Goal: Task Accomplishment & Management: Complete application form

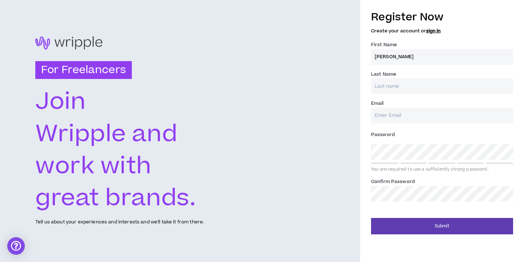
type input "[PERSON_NAME]"
click at [391, 115] on input "Email *" at bounding box center [442, 116] width 142 height 16
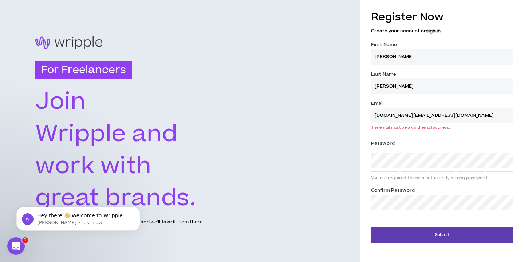
type input "[DOMAIN_NAME][EMAIL_ADDRESS][DOMAIN_NAME]"
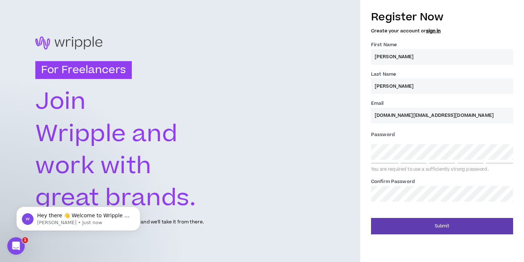
click at [435, 31] on link "sign in" at bounding box center [433, 31] width 15 height 7
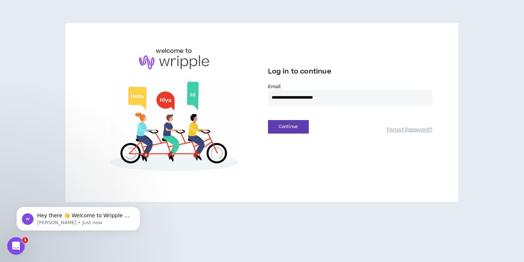
type input "**********"
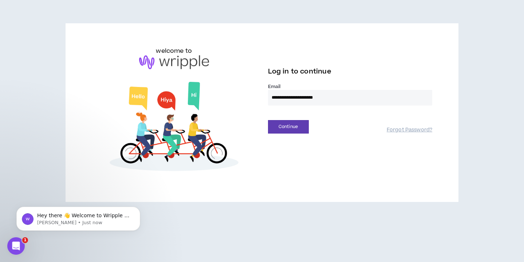
click at [288, 127] on button "Continue" at bounding box center [288, 126] width 41 height 13
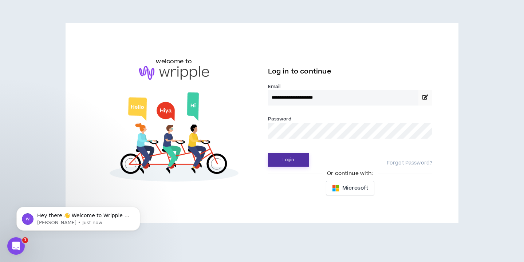
click at [285, 154] on button "Login" at bounding box center [288, 159] width 41 height 13
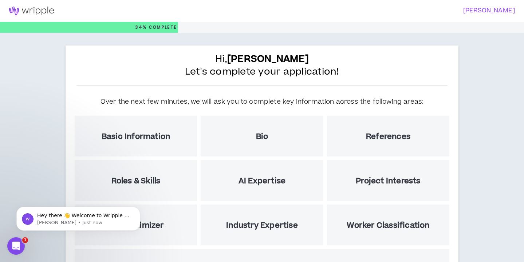
click at [176, 136] on div "Basic Information" at bounding box center [136, 136] width 122 height 41
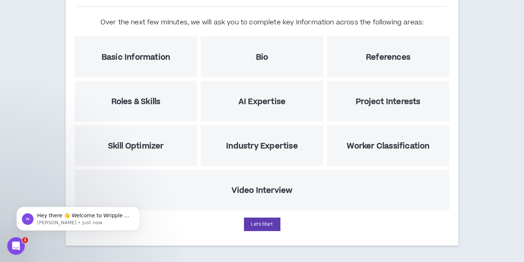
scroll to position [79, 0]
click at [267, 225] on button "Let's Start" at bounding box center [262, 224] width 36 height 13
select select "US"
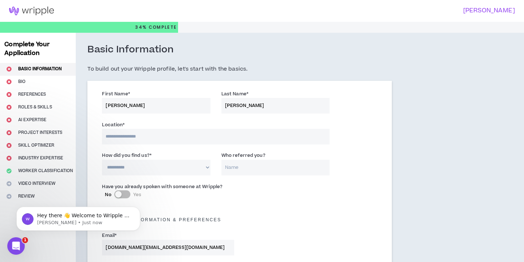
click at [154, 138] on input at bounding box center [215, 137] width 227 height 16
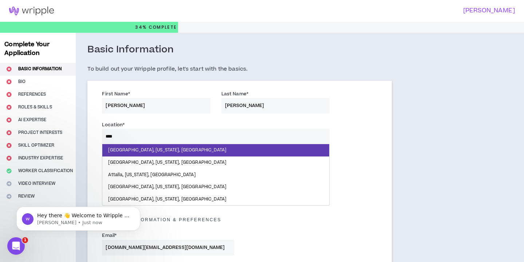
type input "*****"
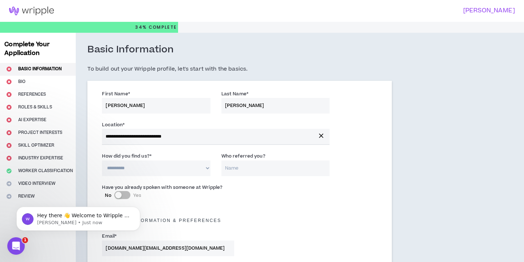
select select "*"
type input "[PERSON_NAME]"
click html "Hey there 👋 Welcome to Wripple 🙌 Take a look around! If you have any questions,…"
click at [141, 195] on body "Hey there 👋 Welcome to Wripple 🙌 Take a look around! If you have any questions,…" at bounding box center [78, 216] width 140 height 45
click at [139, 195] on body "Hey there 👋 Welcome to Wripple 🙌 Take a look around! If you have any questions,…" at bounding box center [78, 216] width 140 height 45
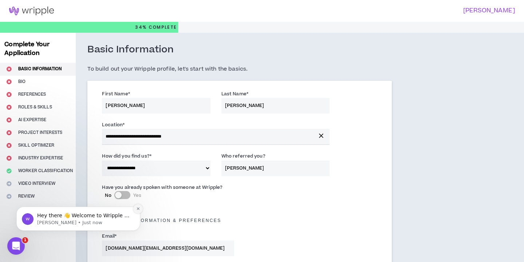
click at [138, 208] on icon "Dismiss notification" at bounding box center [138, 209] width 4 height 4
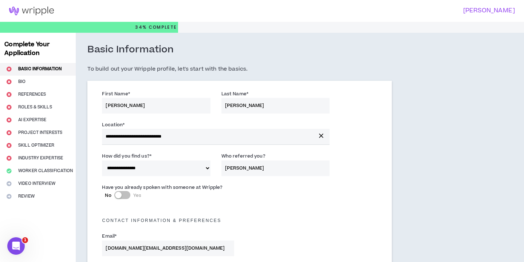
drag, startPoint x: 119, startPoint y: 193, endPoint x: 136, endPoint y: 193, distance: 17.5
click at [136, 193] on label "No Yes" at bounding box center [168, 195] width 126 height 8
click at [130, 193] on button "No Yes" at bounding box center [122, 195] width 16 height 8
click at [261, 165] on input "[PERSON_NAME]" at bounding box center [275, 168] width 108 height 16
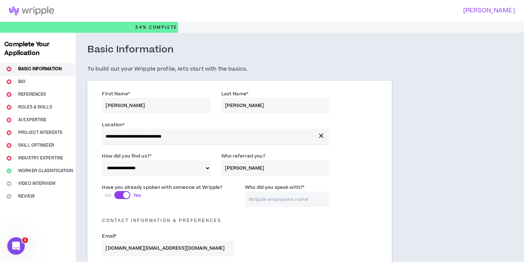
click at [261, 165] on input "[PERSON_NAME]" at bounding box center [275, 168] width 108 height 16
click at [270, 197] on input "Who did you speak with? *" at bounding box center [287, 199] width 84 height 16
paste input "[PERSON_NAME]"
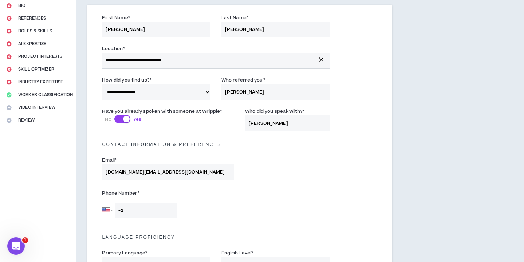
scroll to position [78, 0]
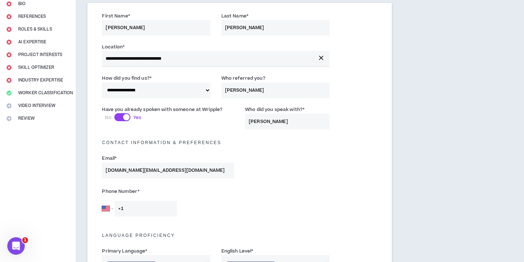
type input "[PERSON_NAME]"
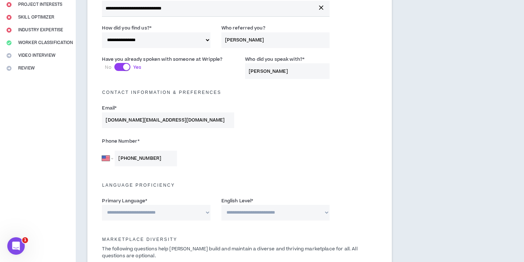
scroll to position [143, 0]
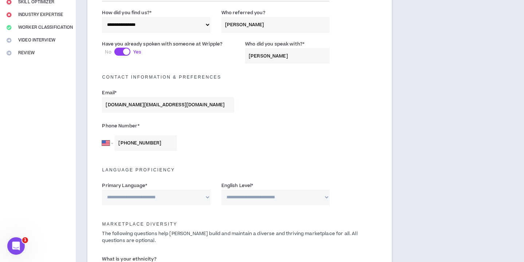
type input "[PHONE_NUMBER]"
select select "*******"
select select "*"
click at [214, 211] on div "Marketplace Diversity The following questions help [PERSON_NAME] build and main…" at bounding box center [239, 232] width 286 height 43
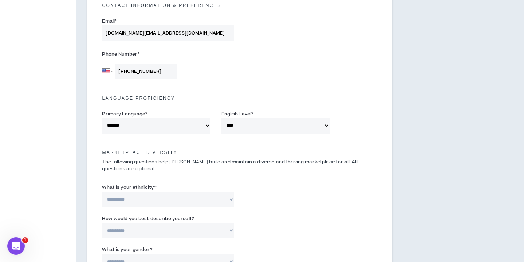
scroll to position [215, 0]
select select "**********"
select select "*****"
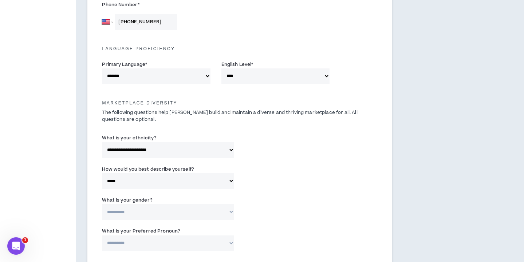
scroll to position [269, 0]
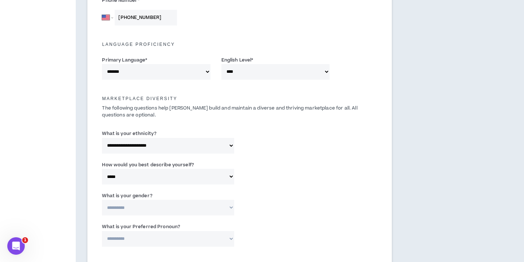
select select "***"
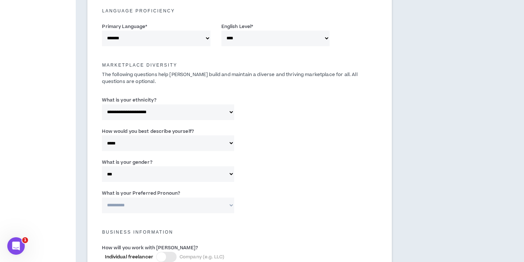
scroll to position [312, 0]
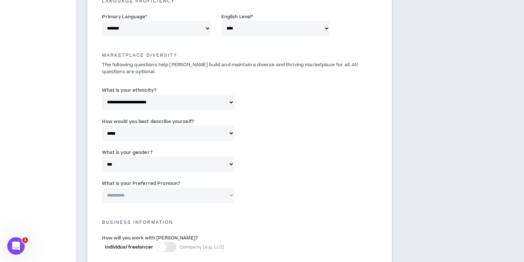
select select "**********"
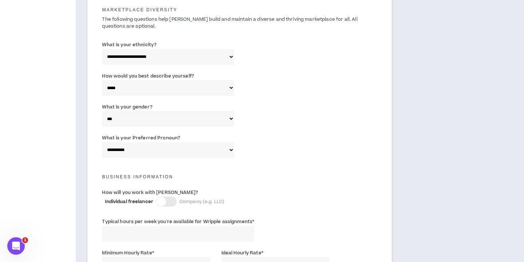
scroll to position [360, 0]
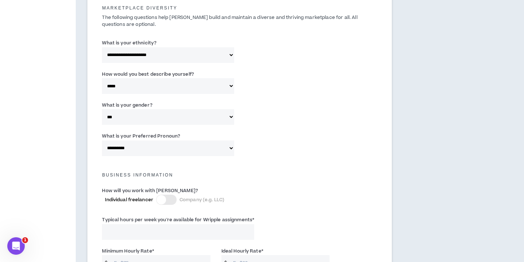
click at [163, 199] on div at bounding box center [160, 199] width 9 height 9
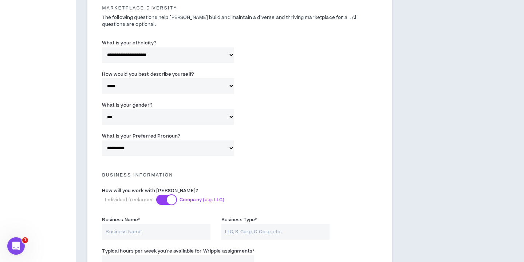
click at [171, 199] on div at bounding box center [171, 199] width 9 height 9
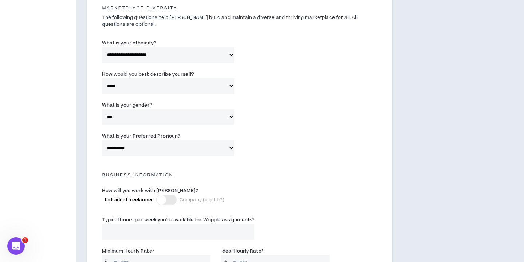
click at [160, 227] on input "Typical hours per week you're available for Wripple assignments *" at bounding box center [178, 232] width 152 height 16
type input "30"
type input "3"
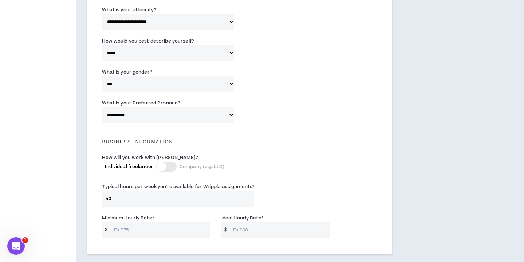
scroll to position [420, 0]
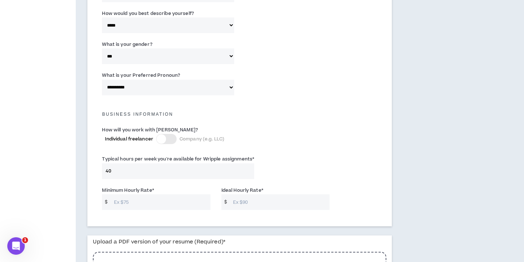
type input "40"
click at [158, 198] on input "Minimum Hourly Rate *" at bounding box center [160, 202] width 100 height 16
click at [242, 198] on input "Ideal Hourly Rate *" at bounding box center [279, 202] width 100 height 16
drag, startPoint x: 150, startPoint y: 199, endPoint x: 50, endPoint y: 188, distance: 100.0
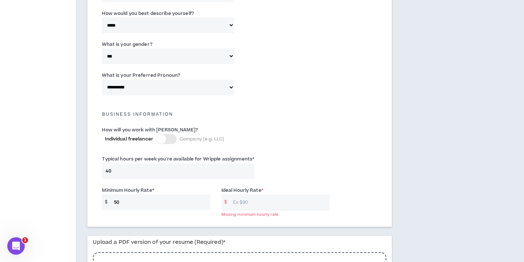
type input "50"
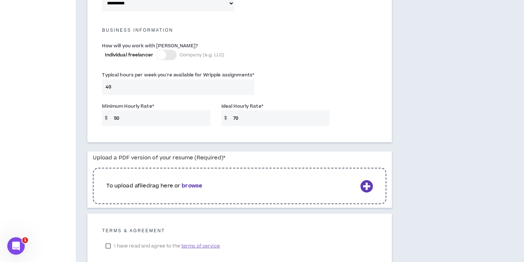
scroll to position [505, 0]
type input "70"
click at [194, 181] on b "browse" at bounding box center [192, 185] width 20 height 8
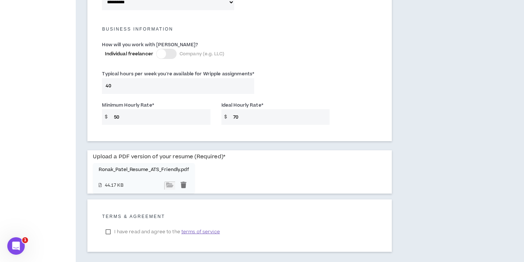
click at [108, 230] on label "I have read and agree to the terms of service" at bounding box center [162, 231] width 121 height 11
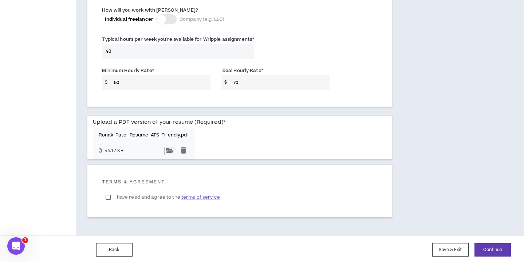
scroll to position [540, 0]
click at [492, 247] on button "Continue" at bounding box center [492, 249] width 36 height 13
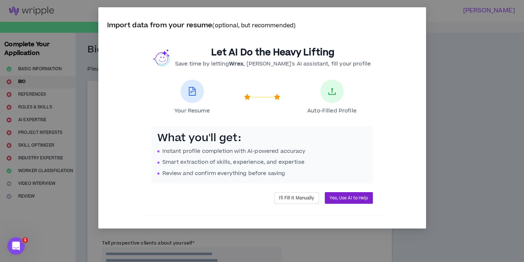
click at [355, 195] on span "Yes, Use AI to Help" at bounding box center [348, 198] width 38 height 7
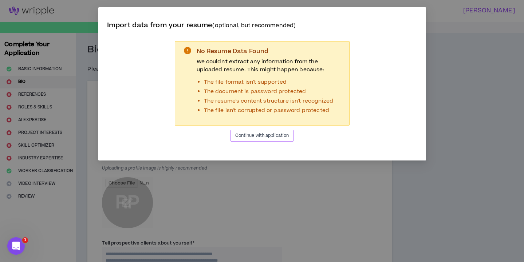
click at [273, 138] on span "Continue with application" at bounding box center [262, 135] width 54 height 7
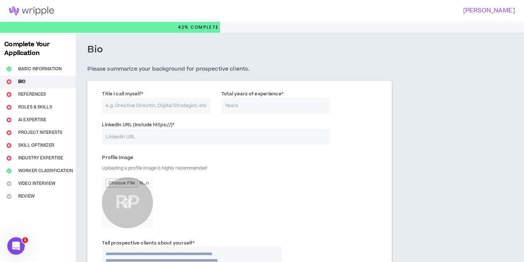
click at [127, 107] on input "Title I call myself *" at bounding box center [156, 106] width 108 height 16
type input "Designer"
click at [240, 100] on input "Total years of experience *" at bounding box center [275, 106] width 108 height 16
type input "6"
click at [147, 132] on input "LinkedIn URL (Include https://) *" at bounding box center [215, 137] width 227 height 16
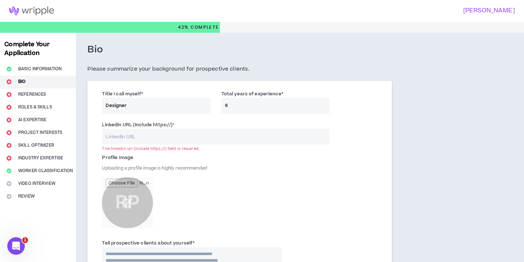
paste input "[URL][DOMAIN_NAME][PERSON_NAME]"
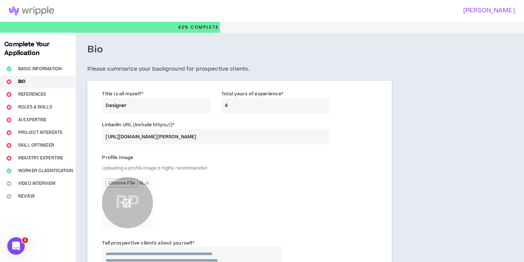
type input "[URL][DOMAIN_NAME][PERSON_NAME]"
click at [128, 200] on input "file" at bounding box center [127, 202] width 51 height 51
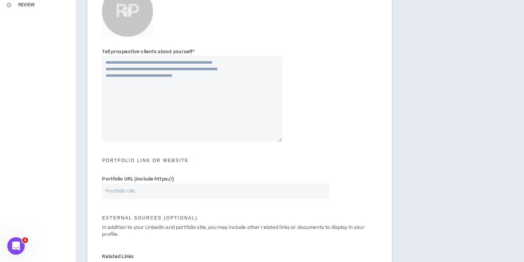
scroll to position [192, 0]
click at [153, 193] on input "Portfolio URL (Include https://)" at bounding box center [215, 191] width 227 height 16
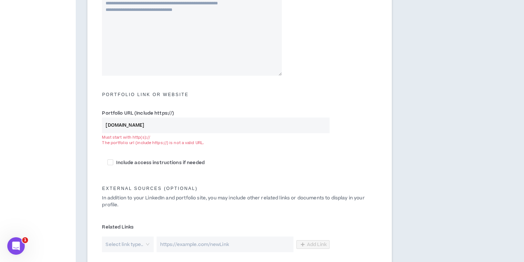
scroll to position [259, 0]
type input "[DOMAIN_NAME]"
click at [110, 159] on span at bounding box center [110, 161] width 6 height 6
checkbox input "****"
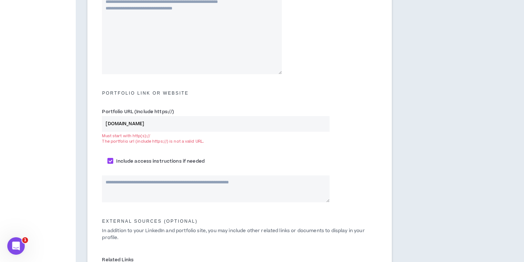
click at [131, 187] on textarea at bounding box center [215, 188] width 227 height 27
click at [120, 193] on textarea at bounding box center [215, 188] width 227 height 27
paste textarea "**********"
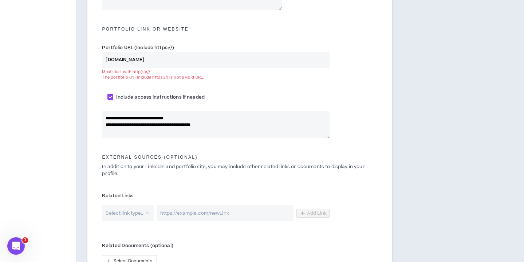
scroll to position [324, 0]
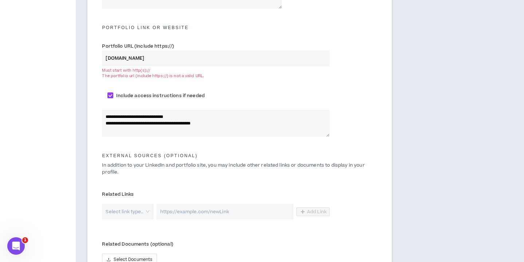
type textarea "**********"
click at [144, 209] on input "search" at bounding box center [125, 212] width 38 height 16
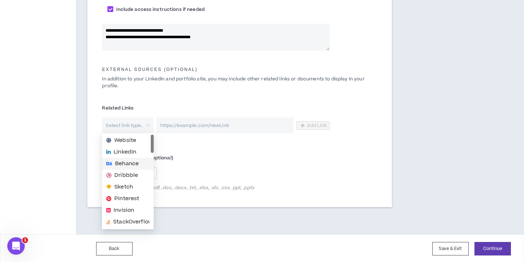
scroll to position [410, 0]
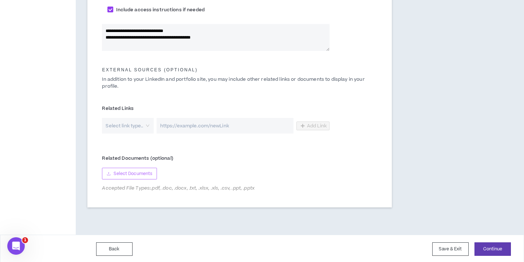
click at [144, 173] on span "Select Documents" at bounding box center [133, 173] width 39 height 7
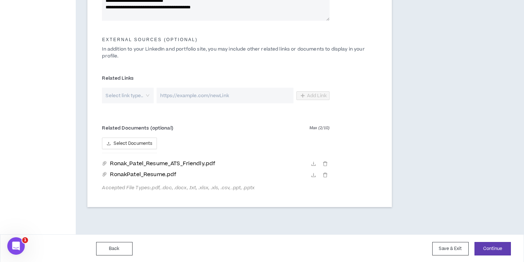
scroll to position [440, 0]
click at [499, 247] on button "Continue" at bounding box center [492, 248] width 36 height 13
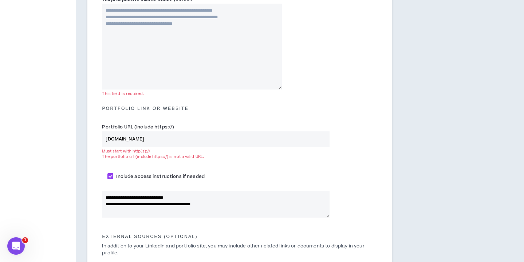
scroll to position [238, 0]
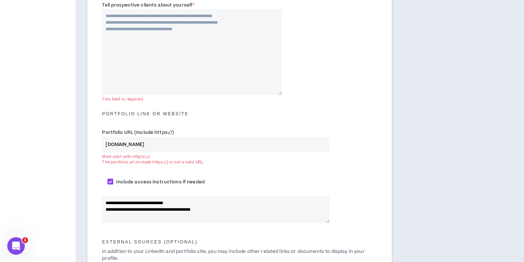
click at [105, 142] on input "[DOMAIN_NAME]" at bounding box center [215, 145] width 227 height 16
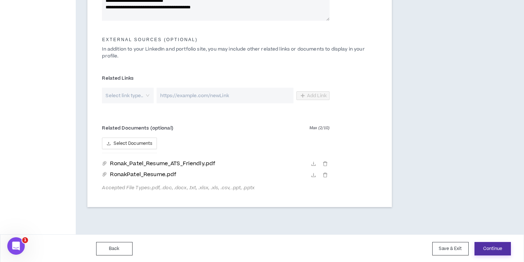
scroll to position [424, 0]
type input "[URL][DOMAIN_NAME]"
click at [488, 245] on button "Continue" at bounding box center [492, 248] width 36 height 13
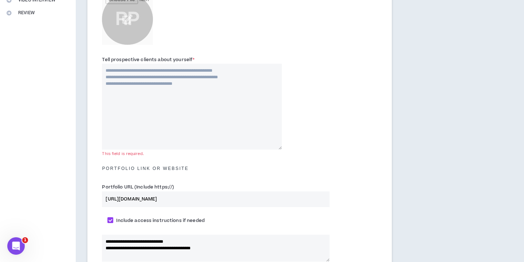
scroll to position [183, 0]
click at [171, 105] on textarea "Tell prospective clients about yourself *" at bounding box center [192, 107] width 180 height 86
paste textarea "**********"
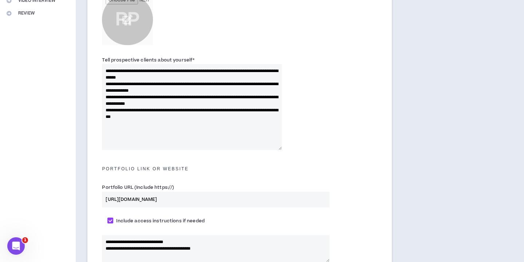
click at [106, 82] on textarea "**********" at bounding box center [192, 107] width 180 height 86
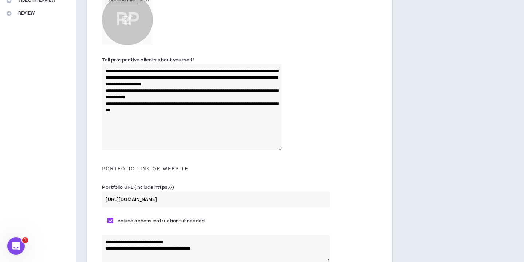
click at [105, 100] on textarea "**********" at bounding box center [192, 107] width 180 height 86
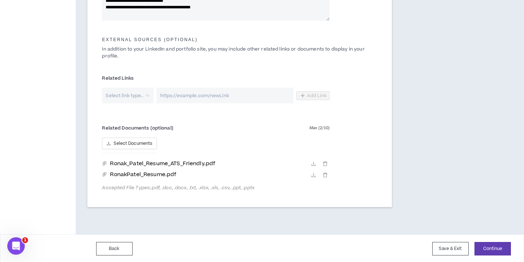
scroll to position [424, 0]
type textarea "**********"
click at [497, 247] on button "Continue" at bounding box center [492, 248] width 36 height 13
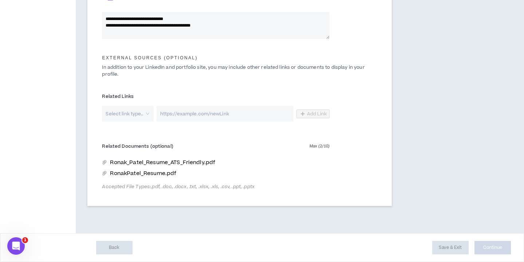
scroll to position [405, 0]
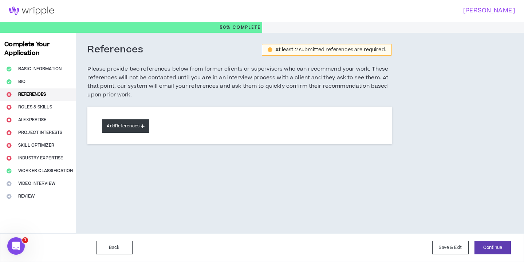
click at [140, 123] on button "Add References" at bounding box center [125, 125] width 47 height 13
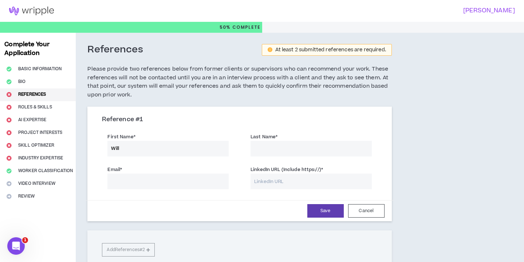
type input "Will"
type input "[PERSON_NAME]"
type input "[EMAIL_ADDRESS][PERSON_NAME][PERSON_NAME][DOMAIN_NAME]"
click at [266, 179] on input "LinkedIn URL (Include https://) *" at bounding box center [310, 182] width 121 height 16
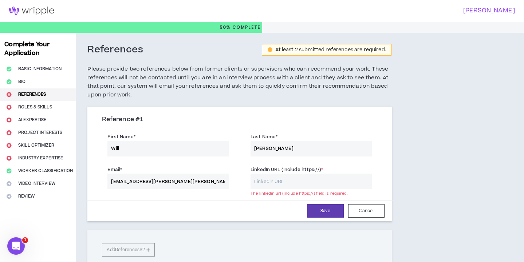
click at [275, 177] on input "LinkedIn URL (Include https://) *" at bounding box center [310, 182] width 121 height 16
paste input "[URL][DOMAIN_NAME][PERSON_NAME]"
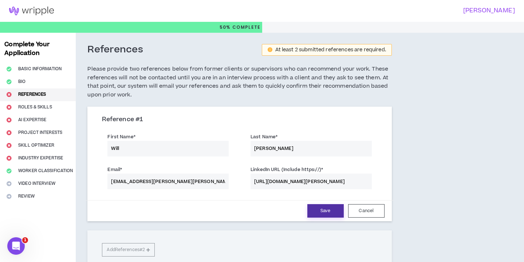
type input "[URL][DOMAIN_NAME][PERSON_NAME]"
click at [321, 207] on button "Save" at bounding box center [325, 210] width 36 height 13
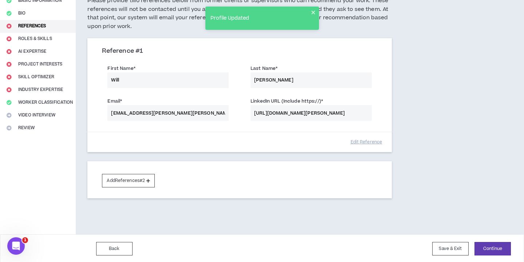
scroll to position [68, 0]
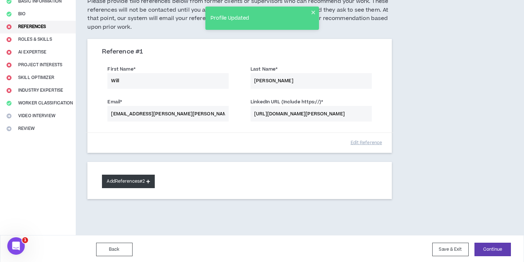
click at [143, 180] on button "Add References #2" at bounding box center [128, 181] width 53 height 13
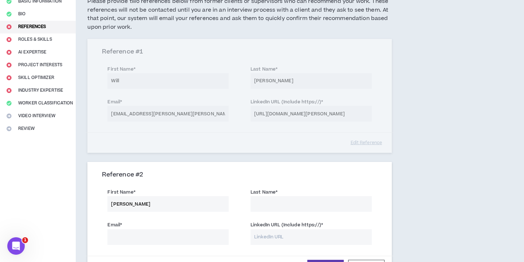
type input "[PERSON_NAME]"
type input "Cheblak"
type input "[PERSON_NAME][EMAIL_ADDRESS][DOMAIN_NAME]"
click at [264, 199] on input "Cheblak" at bounding box center [310, 204] width 121 height 16
click at [275, 199] on input "Cheblak" at bounding box center [310, 204] width 121 height 16
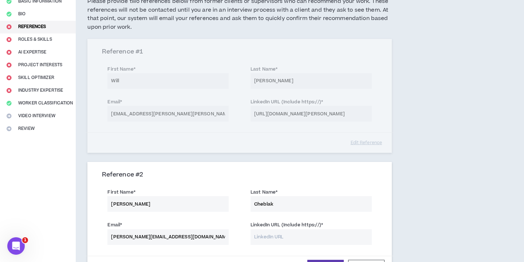
click at [261, 200] on input "Cheblak" at bounding box center [310, 204] width 121 height 16
type input "Chlebak"
click at [279, 235] on input "LinkedIn URL (Include https://) *" at bounding box center [310, 237] width 121 height 16
paste input "[URL][DOMAIN_NAME]"
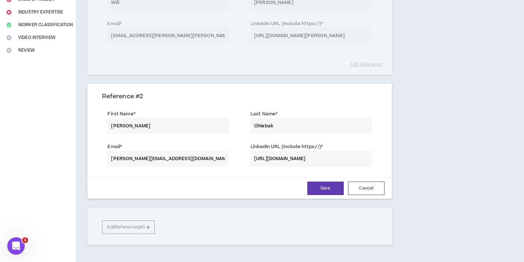
scroll to position [146, 0]
type input "[URL][DOMAIN_NAME]"
click at [329, 188] on button "Save" at bounding box center [325, 187] width 36 height 13
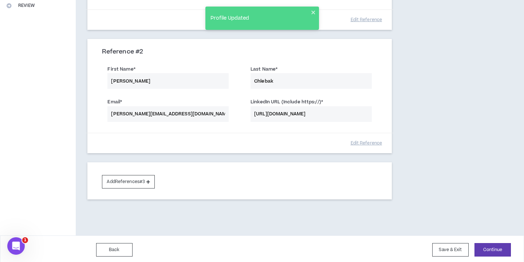
scroll to position [190, 0]
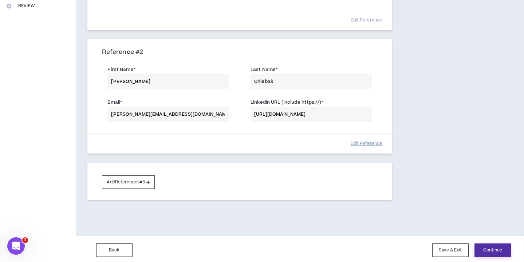
click at [492, 246] on button "Continue" at bounding box center [492, 249] width 36 height 13
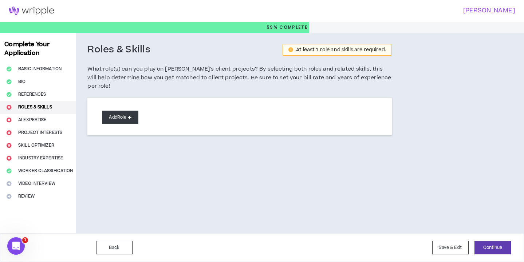
click at [126, 111] on button "Add Role" at bounding box center [120, 117] width 36 height 13
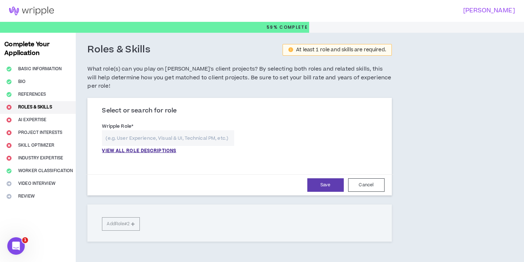
click at [136, 131] on input "text" at bounding box center [168, 138] width 132 height 16
click at [138, 148] on p "VIEW ALL ROLE DESCRIPTIONS" at bounding box center [139, 151] width 74 height 7
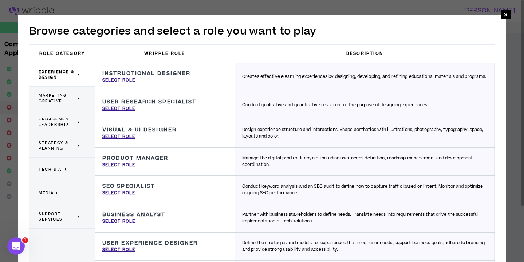
click at [73, 98] on span "Marketing Creative" at bounding box center [57, 98] width 37 height 11
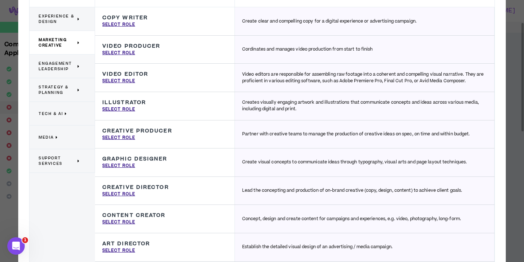
click at [72, 20] on span "Experience & Design" at bounding box center [57, 18] width 37 height 11
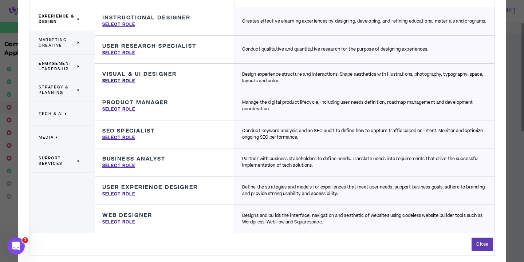
click at [127, 81] on p "Select Role" at bounding box center [118, 81] width 33 height 7
type input "Visual & UI Designer"
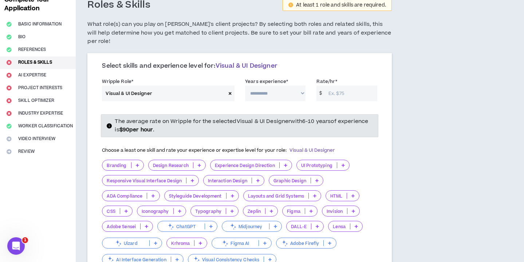
scroll to position [31, 0]
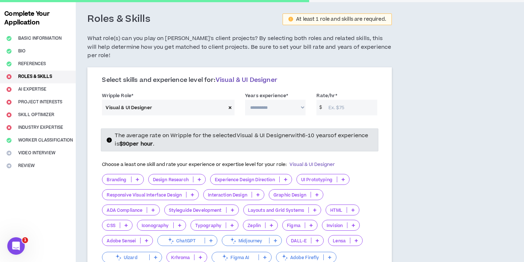
click at [110, 138] on icon "info-circle" at bounding box center [109, 140] width 5 height 5
click at [156, 157] on div "Choose a least one skill and rate your experience or expertise level for your r…" at bounding box center [218, 164] width 233 height 15
click at [203, 100] on input "Visual & UI Designer" at bounding box center [164, 108] width 124 height 16
click at [230, 106] on icon at bounding box center [230, 108] width 3 height 4
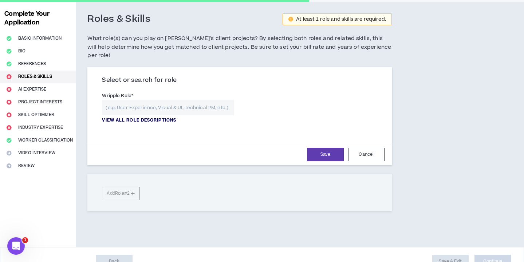
click at [158, 117] on p "VIEW ALL ROLE DESCRIPTIONS" at bounding box center [139, 120] width 74 height 7
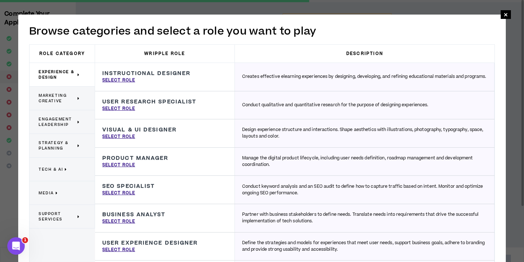
click at [71, 100] on span "Marketing Creative" at bounding box center [57, 98] width 37 height 11
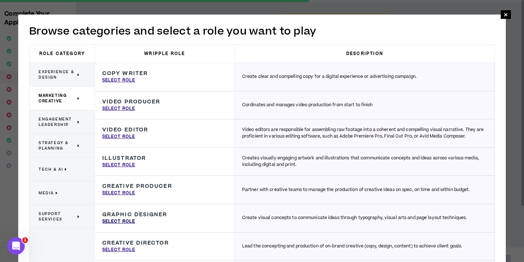
click at [129, 218] on p "Select Role" at bounding box center [118, 221] width 33 height 7
type input "Graphic Designer"
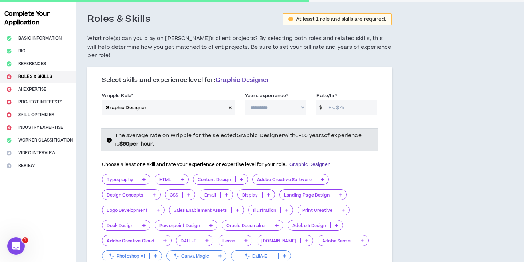
click at [325, 100] on input "Rate/hr *" at bounding box center [351, 108] width 52 height 16
type input "60"
select select "**"
click at [265, 121] on div "The average rate on Wripple for the selected Graphic Designer with 6-10 years o…" at bounding box center [239, 217] width 286 height 192
click at [263, 91] on label "Years experience *" at bounding box center [266, 96] width 43 height 12
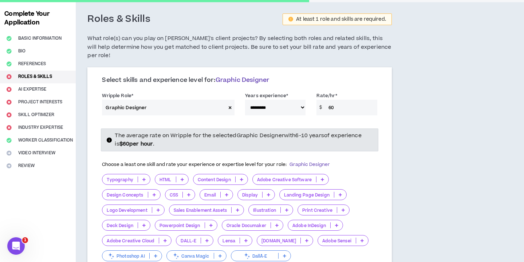
click at [263, 100] on select "**********" at bounding box center [275, 108] width 60 height 16
click at [305, 123] on div "The average rate on Wripple for the selected Graphic Designer with 6-10 years o…" at bounding box center [239, 215] width 286 height 185
click at [140, 177] on p at bounding box center [144, 180] width 12 height 6
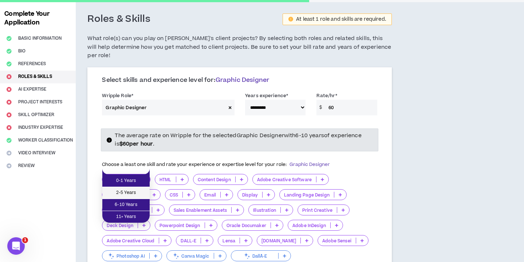
click at [136, 191] on span "2-5 Years" at bounding box center [126, 193] width 39 height 8
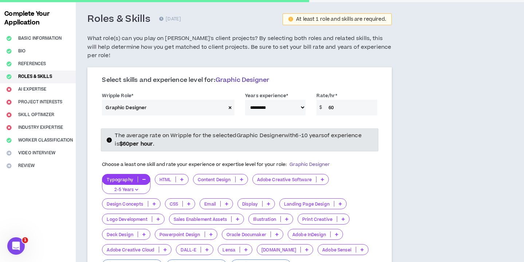
click at [323, 177] on p at bounding box center [322, 180] width 12 height 6
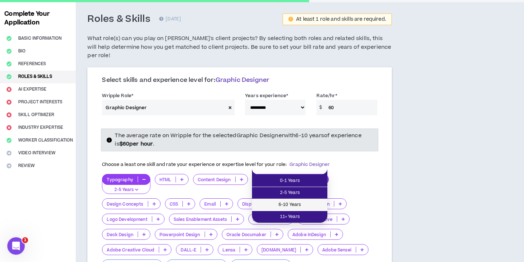
click at [297, 201] on li "6-10 Years" at bounding box center [289, 205] width 75 height 12
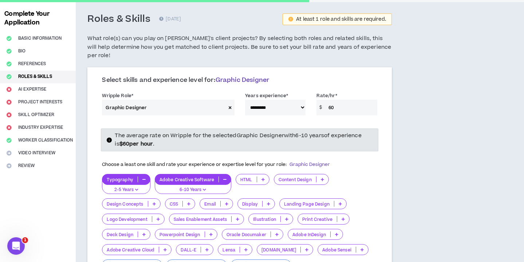
click at [139, 187] on p "2-5 Years" at bounding box center [126, 190] width 39 height 7
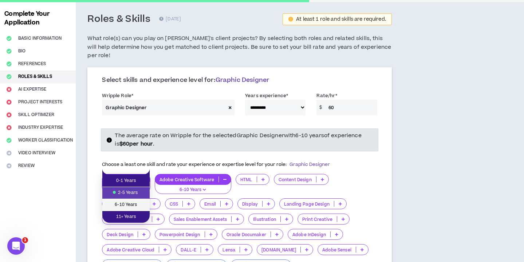
click at [131, 201] on li "6-10 Years" at bounding box center [125, 205] width 47 height 12
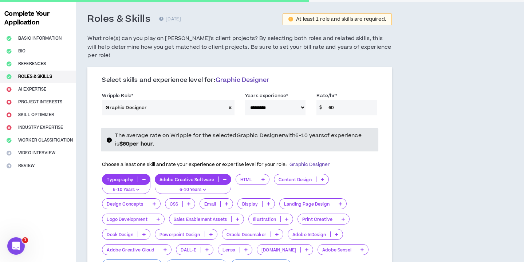
click at [156, 217] on icon at bounding box center [157, 219] width 3 height 4
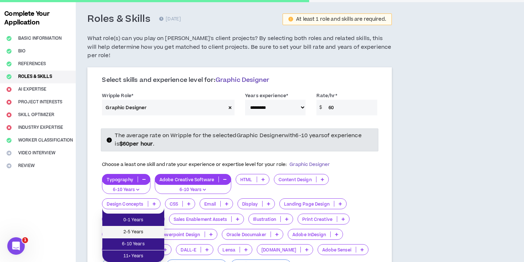
click at [144, 230] on span "2-5 Years" at bounding box center [133, 232] width 53 height 8
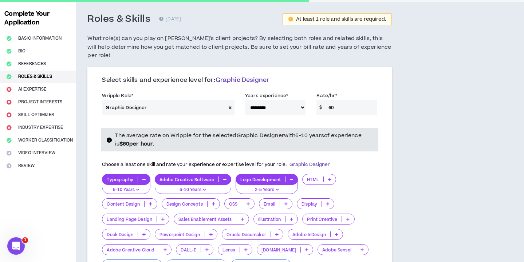
click at [328, 202] on icon at bounding box center [327, 204] width 3 height 4
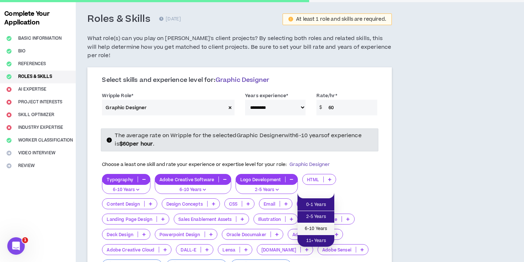
click at [320, 223] on li "6-10 Years" at bounding box center [315, 229] width 37 height 12
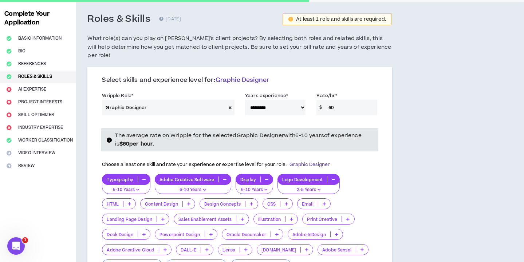
scroll to position [63, 0]
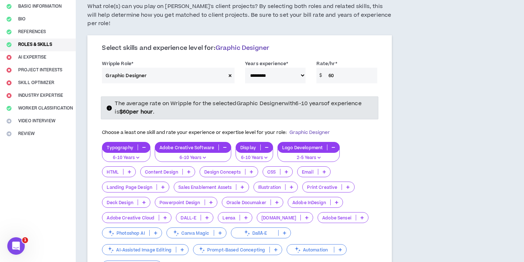
click at [342, 184] on p at bounding box center [348, 187] width 12 height 6
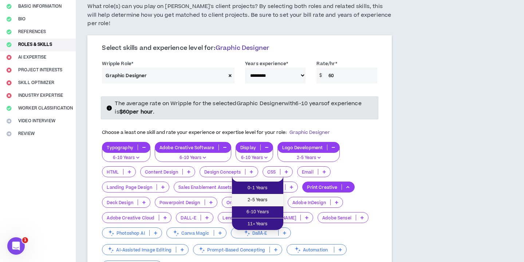
click at [270, 201] on span "2-5 Years" at bounding box center [257, 200] width 43 height 8
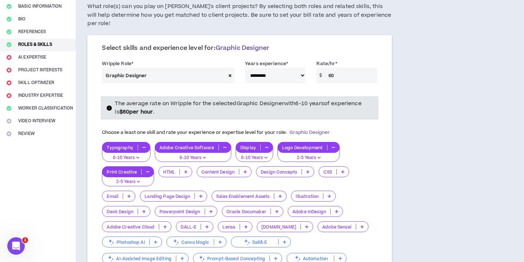
click at [307, 170] on icon at bounding box center [307, 172] width 3 height 4
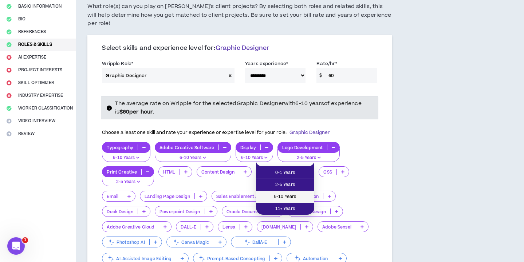
click at [297, 193] on span "6-10 Years" at bounding box center [284, 197] width 49 height 8
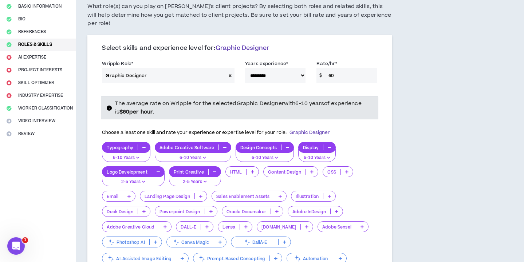
click at [147, 209] on p at bounding box center [144, 212] width 12 height 6
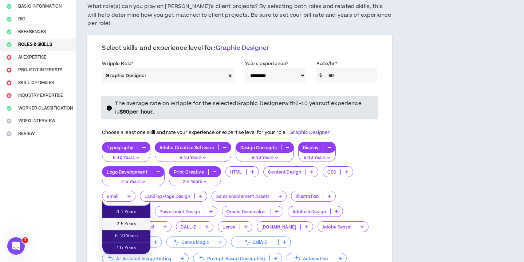
click at [132, 226] on span "2-5 Years" at bounding box center [126, 224] width 39 height 8
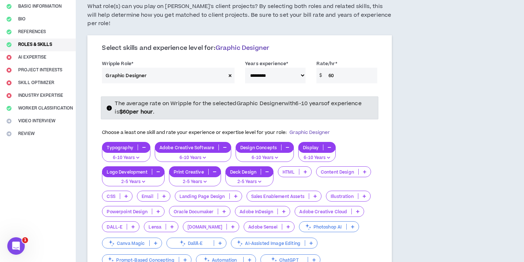
click at [283, 210] on icon at bounding box center [283, 212] width 3 height 4
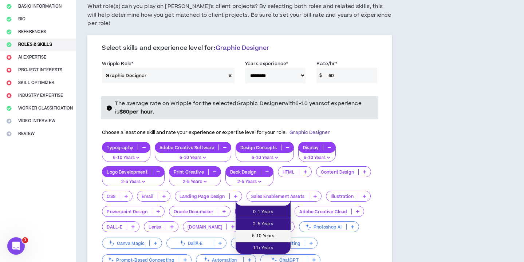
click at [276, 234] on span "6-10 Years" at bounding box center [263, 236] width 46 height 8
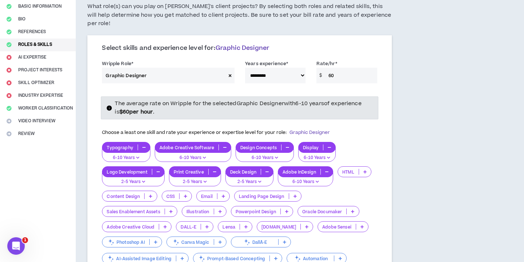
click at [164, 225] on icon at bounding box center [164, 227] width 3 height 4
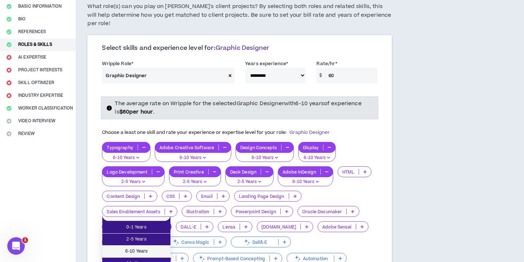
click at [151, 250] on span "6-10 Years" at bounding box center [136, 251] width 59 height 8
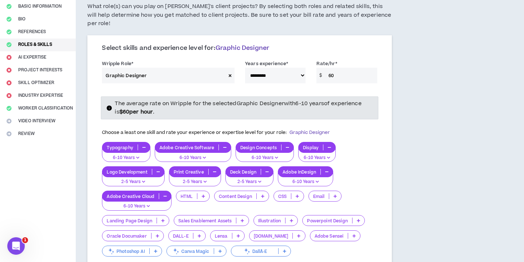
click at [162, 219] on icon at bounding box center [162, 221] width 3 height 4
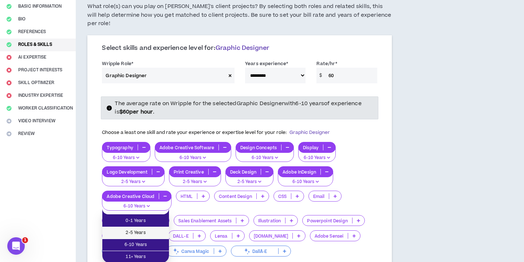
click at [148, 229] on li "2-5 Years" at bounding box center [135, 233] width 67 height 12
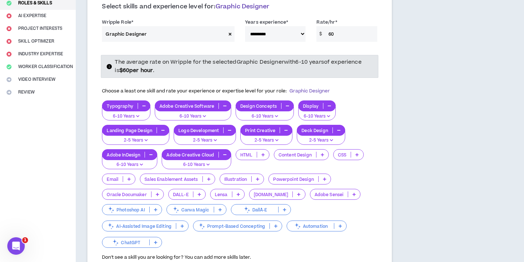
scroll to position [105, 0]
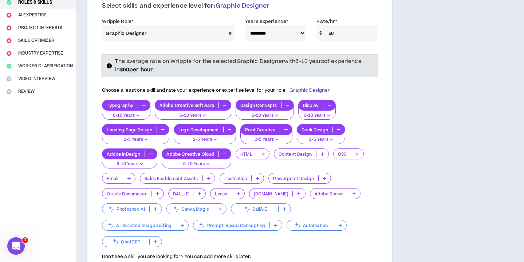
click at [201, 191] on p at bounding box center [199, 194] width 12 height 6
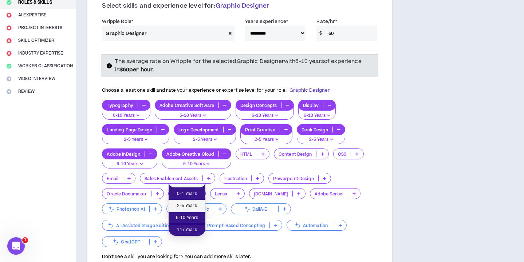
click at [186, 206] on span "2-5 Years" at bounding box center [187, 206] width 28 height 8
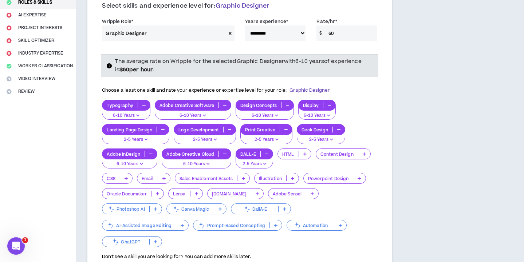
click at [157, 207] on icon at bounding box center [155, 209] width 3 height 4
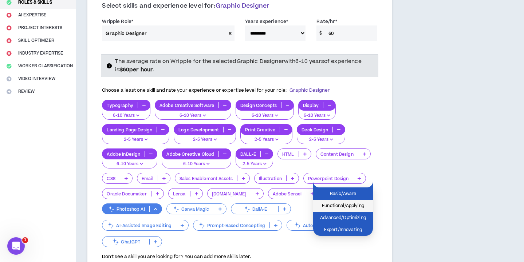
click at [352, 206] on span "Functional/Applying" at bounding box center [342, 206] width 51 height 8
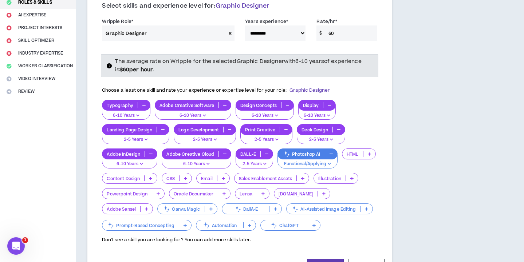
click at [274, 207] on icon at bounding box center [275, 209] width 3 height 4
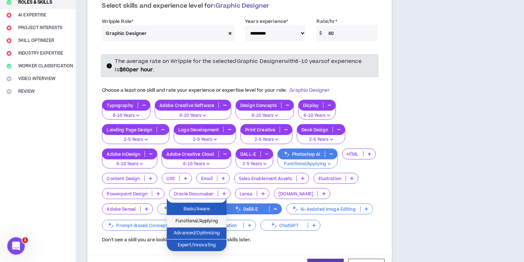
click at [212, 221] on span "Functional/Applying" at bounding box center [196, 221] width 51 height 8
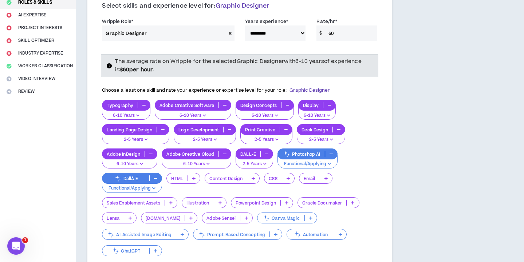
click at [181, 233] on icon at bounding box center [182, 235] width 3 height 4
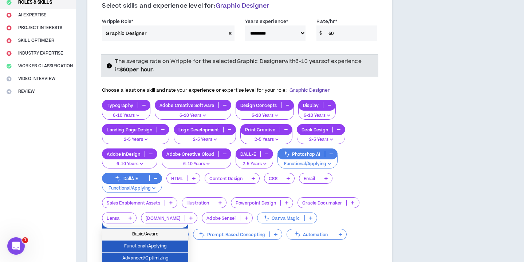
click at [159, 236] on span "Basic/Aware" at bounding box center [145, 234] width 77 height 8
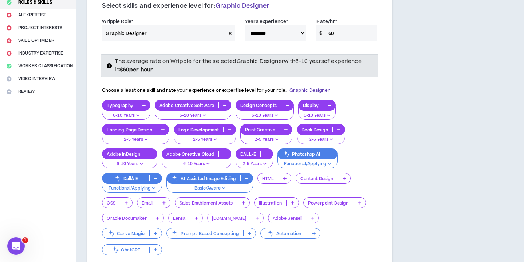
click at [255, 216] on icon at bounding box center [256, 218] width 3 height 4
click at [399, 177] on div "**********" at bounding box center [239, 251] width 327 height 647
click at [162, 247] on p at bounding box center [156, 250] width 12 height 6
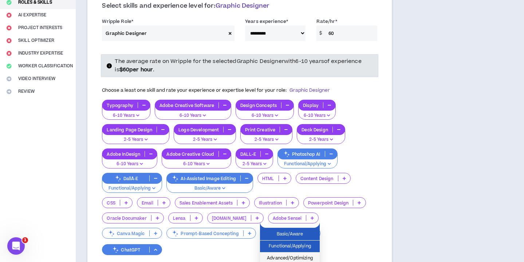
click at [296, 258] on span "Advanced/Optimizing" at bounding box center [289, 258] width 51 height 8
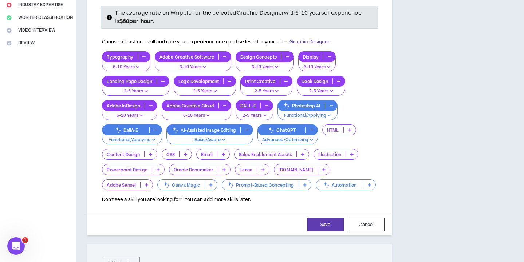
scroll to position [154, 0]
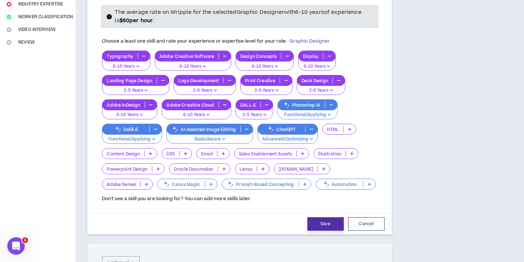
click at [327, 217] on button "Save" at bounding box center [325, 223] width 36 height 13
select select "**"
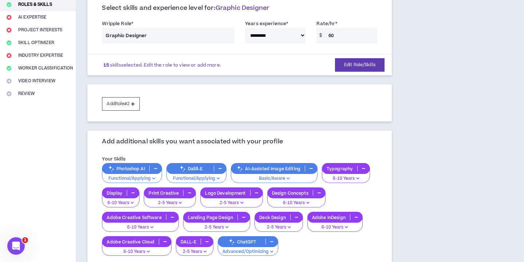
scroll to position [100, 0]
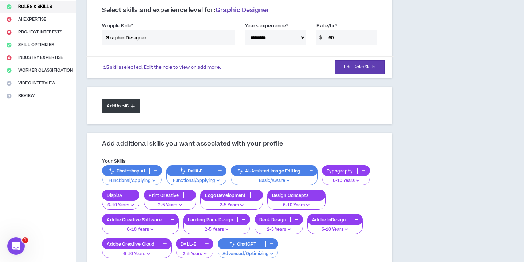
click at [124, 99] on button "Add Role #2" at bounding box center [120, 105] width 37 height 13
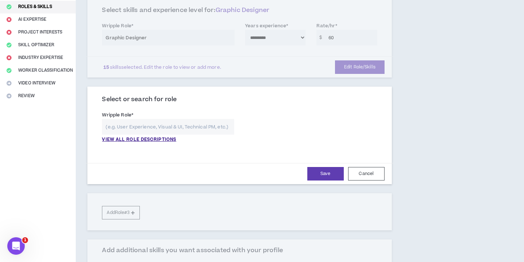
click at [153, 119] on input "text" at bounding box center [168, 127] width 132 height 16
click at [148, 136] on p "VIEW ALL ROLE DESCRIPTIONS" at bounding box center [139, 139] width 74 height 7
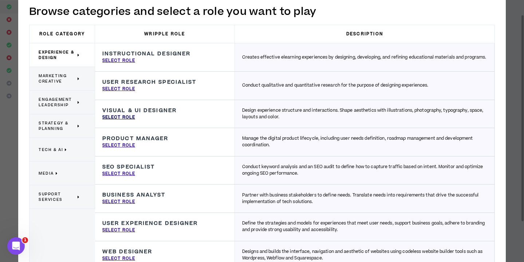
click at [127, 116] on p "Select Role" at bounding box center [118, 117] width 33 height 7
type input "Visual & UI Designer"
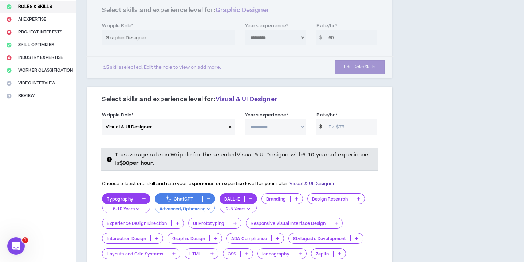
click at [336, 119] on input "Rate/hr *" at bounding box center [351, 127] width 52 height 16
type input "75"
select select "**"
click at [310, 142] on div "The average rate on Wripple for the selected Visual & UI Designer with 6-10 yea…" at bounding box center [239, 239] width 286 height 195
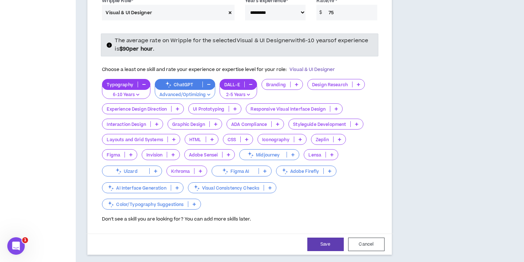
scroll to position [214, 0]
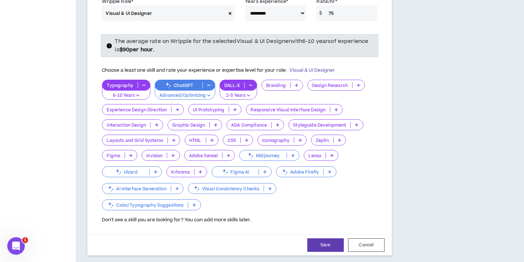
click at [294, 82] on p at bounding box center [296, 85] width 12 height 6
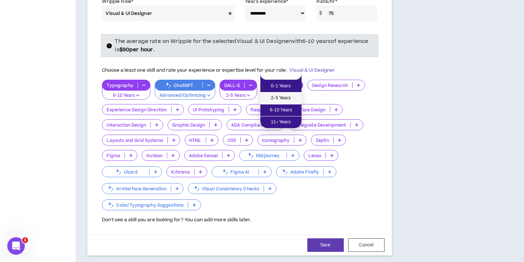
click at [287, 98] on span "2-5 Years" at bounding box center [281, 98] width 32 height 8
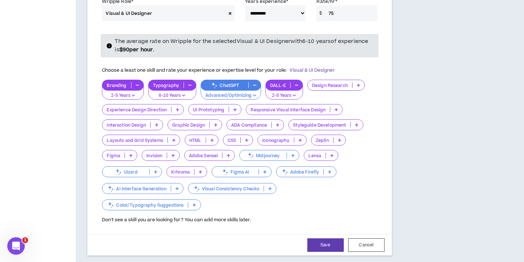
click at [357, 83] on icon at bounding box center [358, 85] width 3 height 4
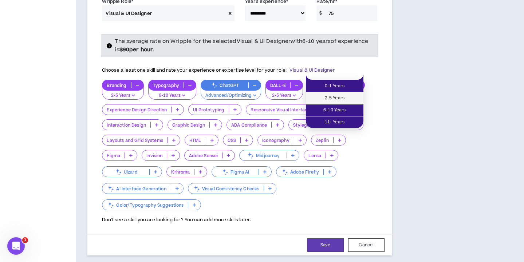
click at [337, 99] on span "2-5 Years" at bounding box center [334, 98] width 49 height 8
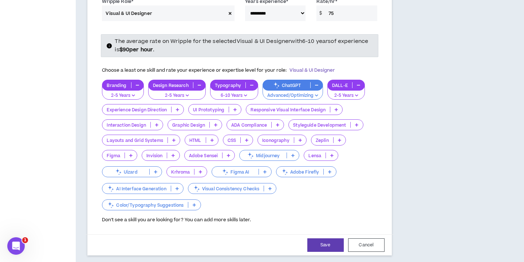
click at [179, 107] on p at bounding box center [177, 110] width 12 height 6
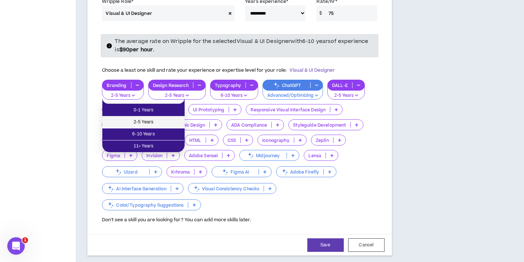
click at [166, 122] on span "2-5 Years" at bounding box center [144, 122] width 74 height 8
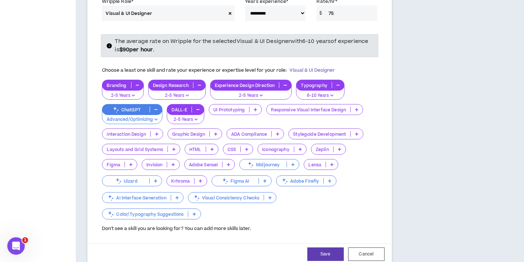
click at [214, 132] on icon at bounding box center [215, 134] width 3 height 4
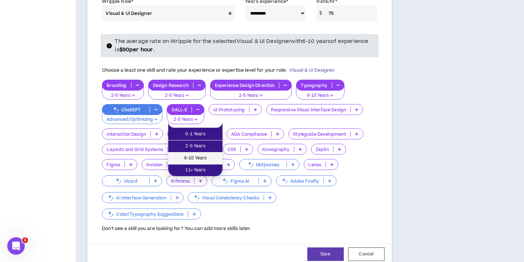
click at [202, 154] on li "6-10 Years" at bounding box center [195, 158] width 54 height 12
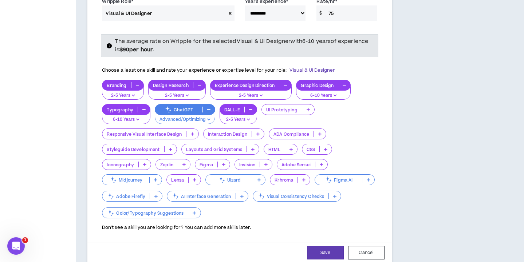
click at [250, 146] on p at bounding box center [253, 149] width 12 height 6
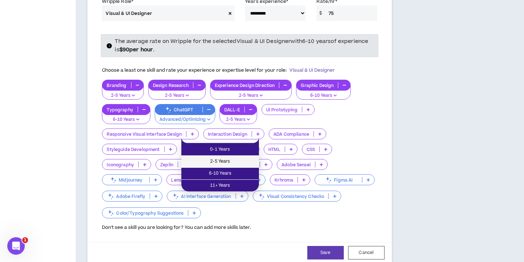
click at [231, 158] on span "2-5 Years" at bounding box center [220, 162] width 69 height 8
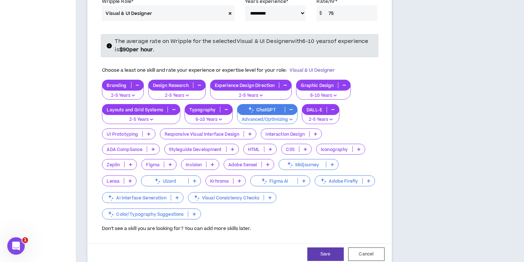
click at [232, 147] on icon at bounding box center [232, 149] width 3 height 4
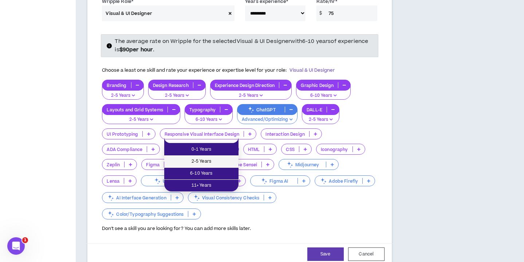
click at [212, 159] on span "2-5 Years" at bounding box center [201, 162] width 66 height 8
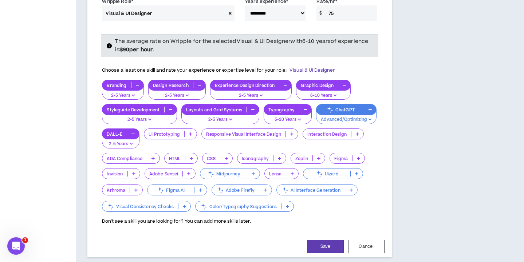
click at [152, 155] on p at bounding box center [153, 158] width 12 height 6
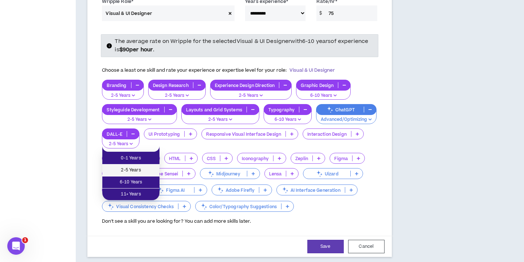
click at [140, 172] on span "2-5 Years" at bounding box center [131, 170] width 48 height 8
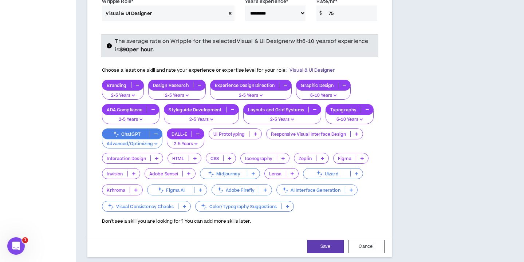
click at [267, 187] on p at bounding box center [265, 190] width 12 height 6
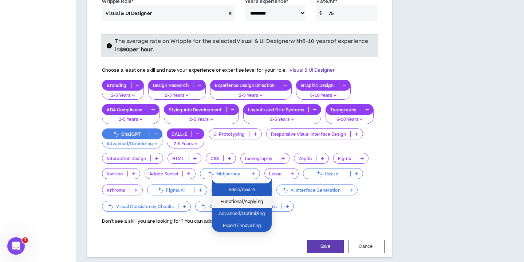
click at [254, 202] on span "Functional/Applying" at bounding box center [241, 202] width 51 height 8
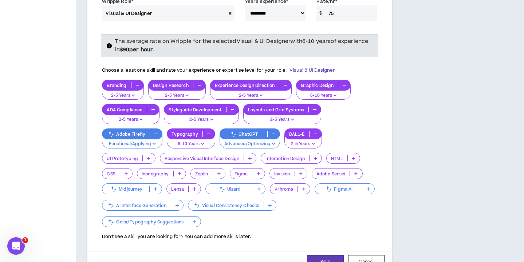
click at [179, 172] on icon at bounding box center [179, 174] width 3 height 4
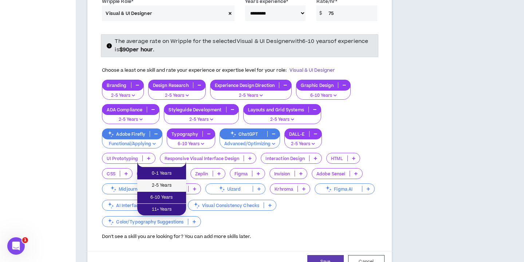
click at [162, 183] on span "2-5 Years" at bounding box center [162, 186] width 40 height 8
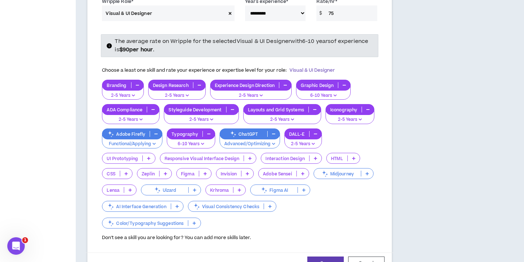
click at [205, 172] on icon at bounding box center [204, 174] width 3 height 4
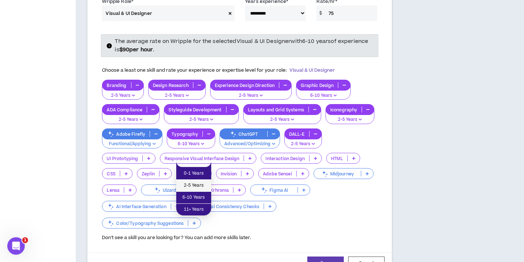
click at [195, 186] on span "2-5 Years" at bounding box center [194, 186] width 26 height 8
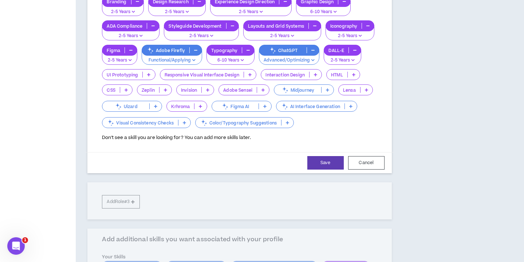
scroll to position [297, 0]
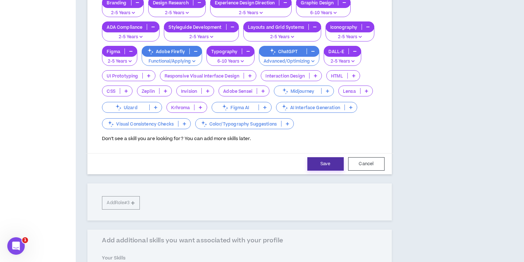
click at [321, 157] on button "Save" at bounding box center [325, 163] width 36 height 13
select select "**"
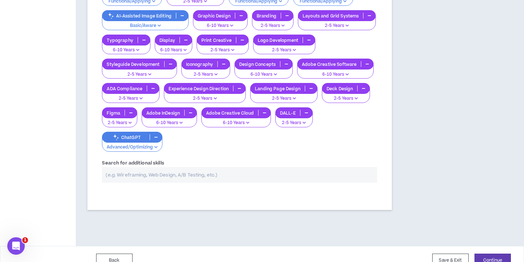
scroll to position [349, 0]
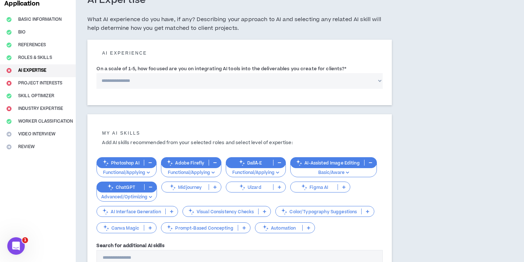
scroll to position [54, 0]
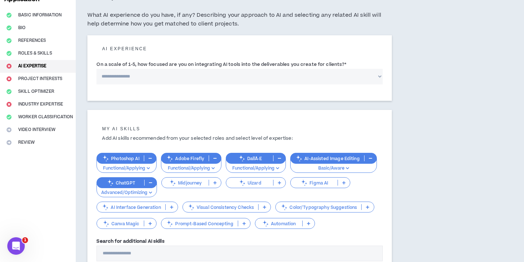
select select "*"
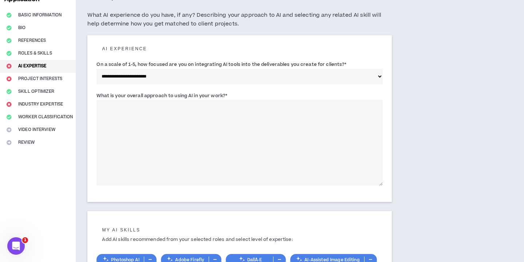
click at [152, 106] on textarea "What is your overall approach to using AI in your work? *" at bounding box center [239, 143] width 286 height 86
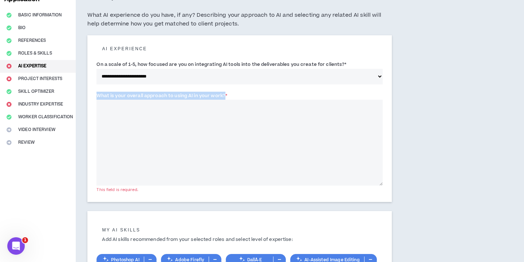
drag, startPoint x: 224, startPoint y: 95, endPoint x: 86, endPoint y: 92, distance: 138.3
click at [86, 92] on div "**********" at bounding box center [239, 192] width 327 height 426
copy label "What is your overall approach to using AI in your work?"
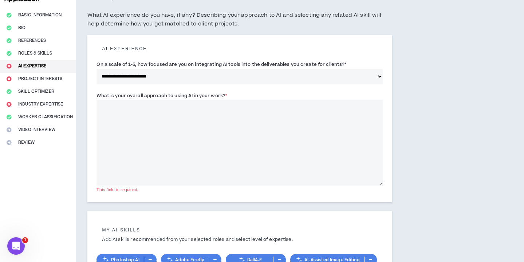
click at [161, 119] on textarea "What is your overall approach to using AI in your work? *" at bounding box center [239, 143] width 286 height 86
paste textarea "**********"
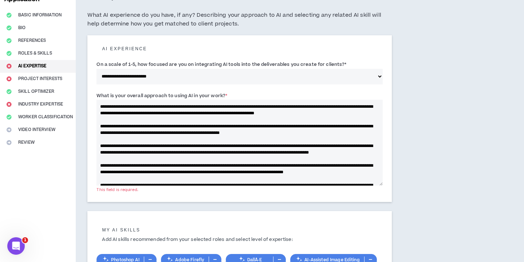
scroll to position [52, 0]
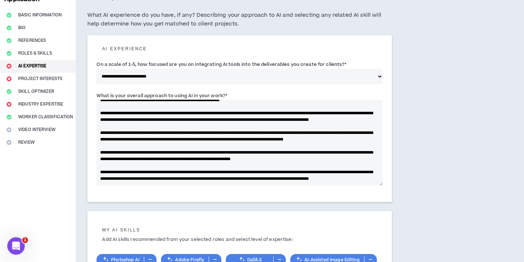
drag, startPoint x: 305, startPoint y: 164, endPoint x: 73, endPoint y: 164, distance: 232.5
click at [73, 164] on div "**********" at bounding box center [262, 192] width 524 height 426
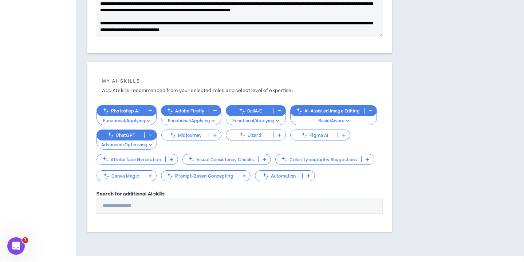
scroll to position [205, 0]
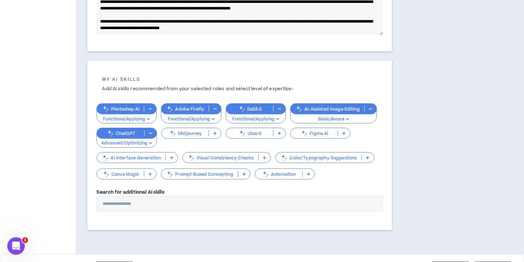
type textarea "**********"
click at [215, 131] on icon at bounding box center [214, 133] width 3 height 4
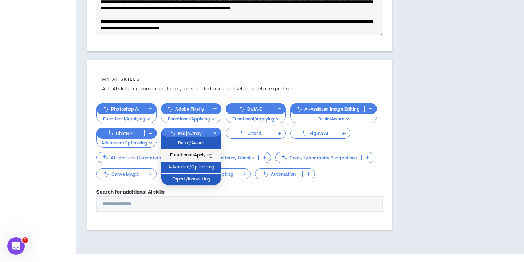
click at [199, 154] on span "Functional/Applying" at bounding box center [191, 155] width 51 height 8
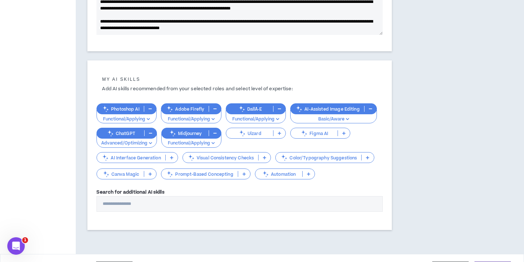
click at [368, 158] on p at bounding box center [367, 158] width 12 height 6
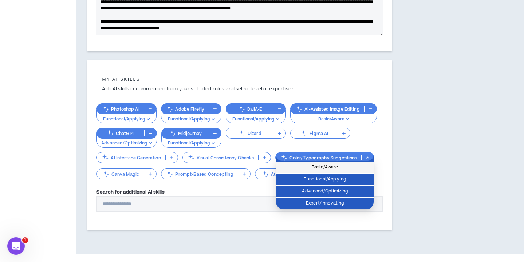
click at [328, 166] on span "Basic/Aware" at bounding box center [324, 167] width 89 height 8
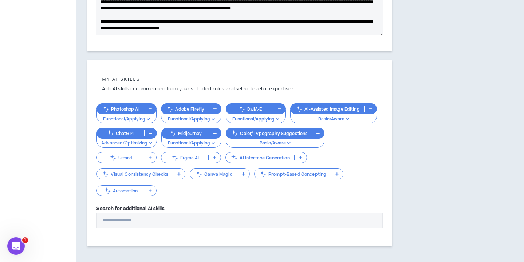
click at [297, 143] on p "Basic/Aware" at bounding box center [274, 143] width 89 height 7
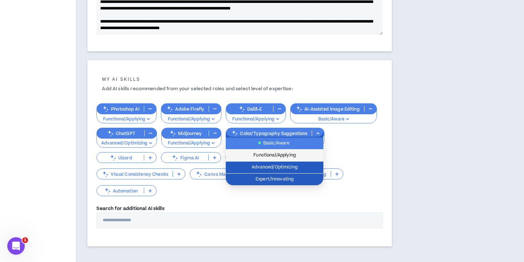
click at [288, 156] on span "Functional/Applying" at bounding box center [274, 155] width 89 height 8
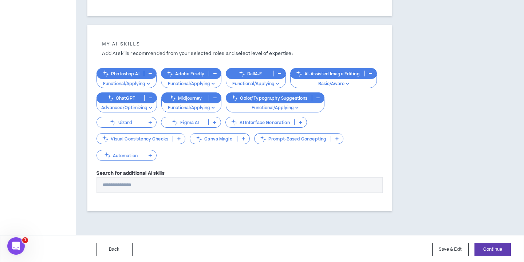
scroll to position [239, 0]
click at [252, 186] on input "Search for additional AI skills" at bounding box center [239, 186] width 286 height 16
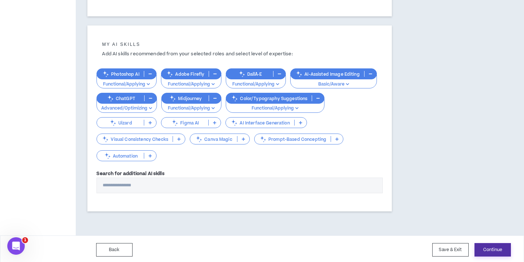
click at [491, 249] on button "Continue" at bounding box center [492, 249] width 36 height 13
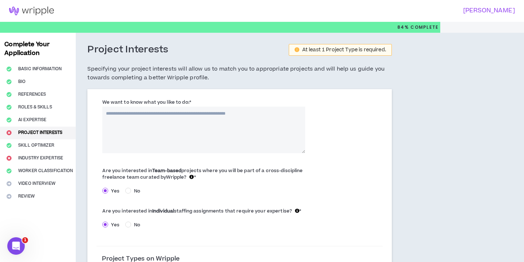
click at [148, 101] on label "We want to know what you like to do: *" at bounding box center [146, 102] width 88 height 12
click at [148, 107] on textarea "We want to know what you like to do: *" at bounding box center [203, 130] width 203 height 47
click at [148, 101] on label "We want to know what you like to do: *" at bounding box center [146, 102] width 88 height 12
click at [148, 107] on textarea "We want to know what you like to do: *" at bounding box center [203, 130] width 203 height 47
click at [148, 101] on label "We want to know what you like to do: *" at bounding box center [146, 102] width 88 height 12
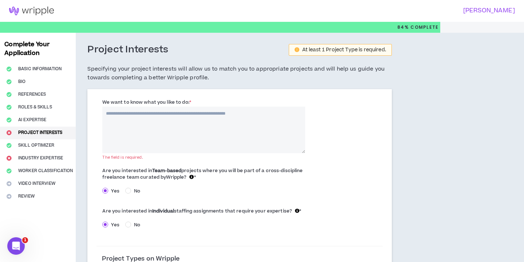
click at [148, 107] on textarea "We want to know what you like to do: *" at bounding box center [203, 130] width 203 height 47
drag, startPoint x: 189, startPoint y: 101, endPoint x: 97, endPoint y: 103, distance: 91.4
click at [97, 103] on div "We want to know what you like to do: * The field is required." at bounding box center [203, 125] width 214 height 55
copy label "We want to know what you like to do:"
click at [342, 134] on div "We want to know what you like to do: * The field is required." at bounding box center [239, 127] width 286 height 62
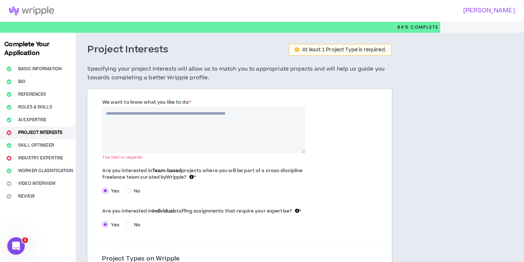
click at [247, 118] on textarea "We want to know what you like to do: *" at bounding box center [203, 130] width 203 height 47
drag, startPoint x: 267, startPoint y: 114, endPoint x: 103, endPoint y: 116, distance: 164.5
click at [103, 116] on textarea "We want to know what you like to do: *" at bounding box center [203, 130] width 203 height 47
paste textarea "**********"
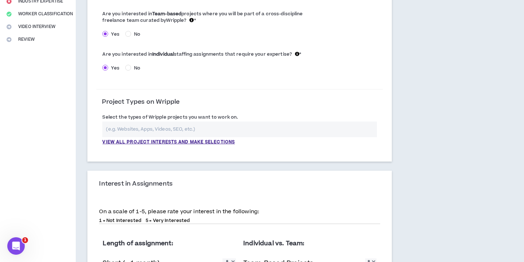
scroll to position [157, 0]
type textarea "**********"
click at [191, 136] on input "text" at bounding box center [239, 129] width 274 height 16
click at [191, 145] on p "View all project interests and make selections" at bounding box center [168, 142] width 132 height 7
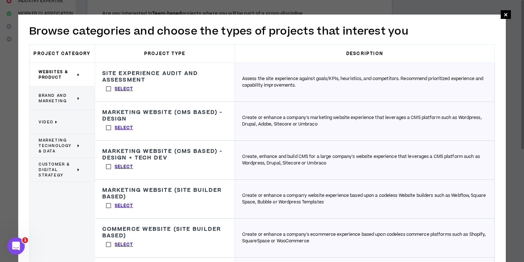
click at [107, 125] on label "Select" at bounding box center [119, 127] width 35 height 11
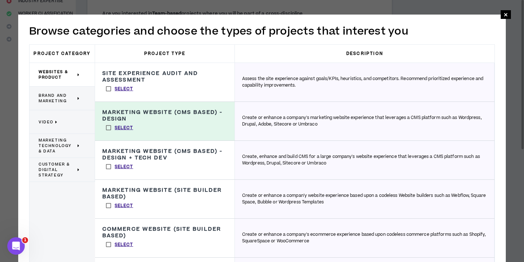
click at [109, 166] on label "Select" at bounding box center [119, 166] width 35 height 11
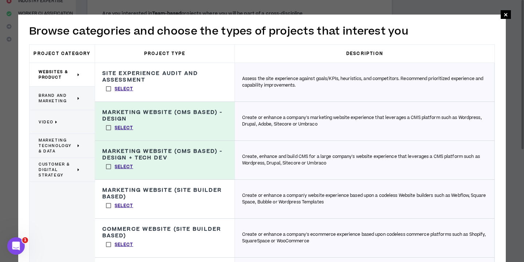
click at [75, 96] on span "Brand and Marketing" at bounding box center [57, 98] width 37 height 11
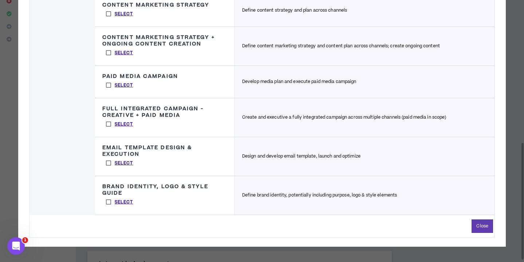
click at [108, 207] on label "Select" at bounding box center [119, 202] width 35 height 11
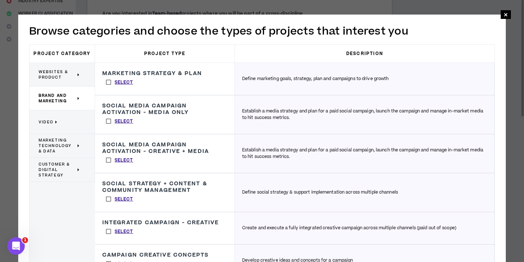
click at [78, 144] on icon at bounding box center [79, 145] width 3 height 5
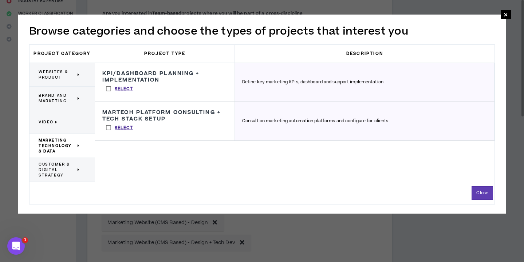
click at [74, 119] on p "Video" at bounding box center [59, 122] width 41 height 16
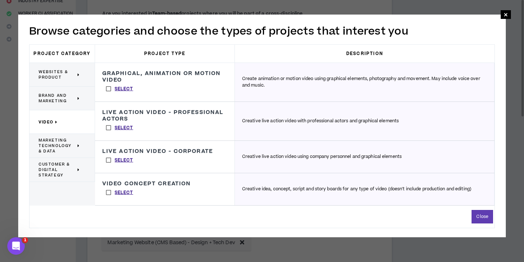
click at [75, 99] on span "Brand and Marketing" at bounding box center [57, 98] width 37 height 11
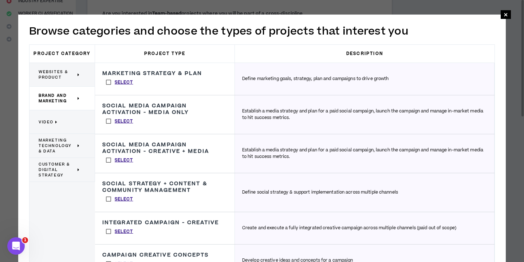
click at [74, 171] on span "Customer & Digital Strategy" at bounding box center [57, 170] width 37 height 16
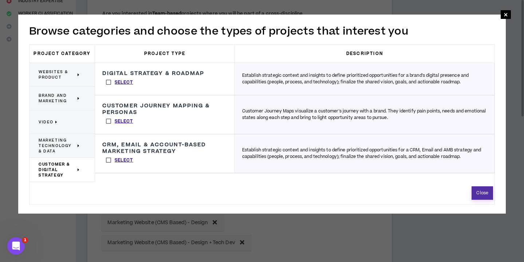
click at [477, 194] on button "Close" at bounding box center [481, 192] width 21 height 13
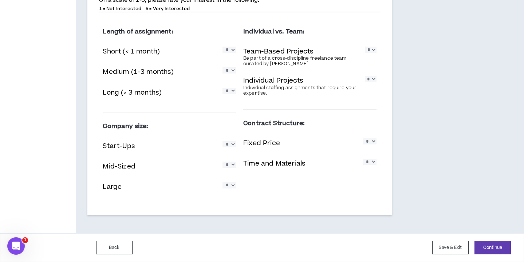
scroll to position [484, 0]
select select "*"
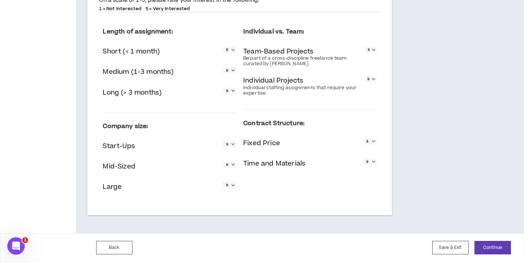
select select "*"
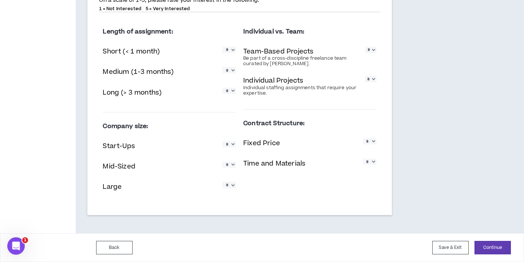
click at [380, 173] on div "Individual vs. Team: Team-Based Projects Be part of a cross-discipline freelanc…" at bounding box center [309, 100] width 140 height 165
click at [485, 245] on button "Continue" at bounding box center [492, 247] width 36 height 13
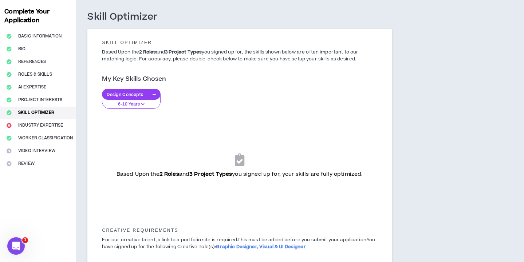
scroll to position [31, 0]
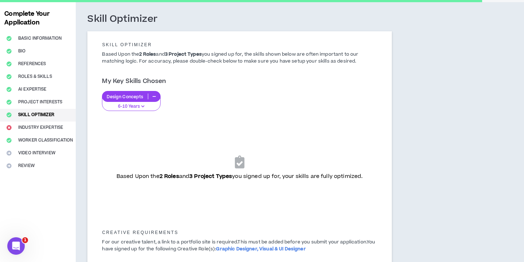
click at [150, 104] on p "6-10 Years" at bounding box center [131, 106] width 49 height 7
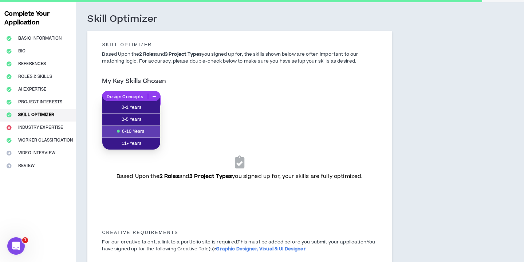
click at [188, 90] on div "My Key Skills Chosen" at bounding box center [239, 84] width 275 height 13
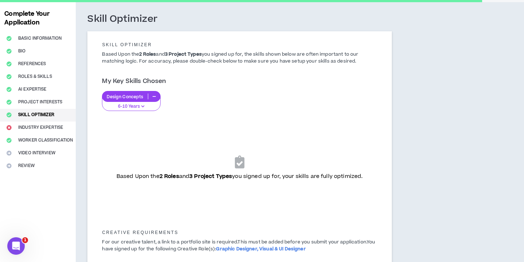
click at [183, 70] on div "Skill Optimizer Based Upon the 2 Roles and 3 Project Types you signed up for, t…" at bounding box center [239, 56] width 286 height 35
click at [198, 58] on p "Based Upon the 2 Roles and 3 Project Types you signed up for, the skills shown …" at bounding box center [239, 58] width 286 height 14
click at [176, 55] on b "3 Project Types" at bounding box center [183, 54] width 37 height 7
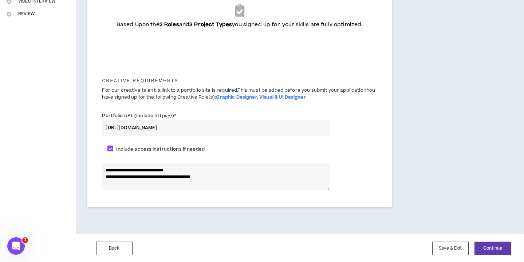
scroll to position [182, 0]
click at [504, 250] on button "Continue" at bounding box center [492, 248] width 36 height 13
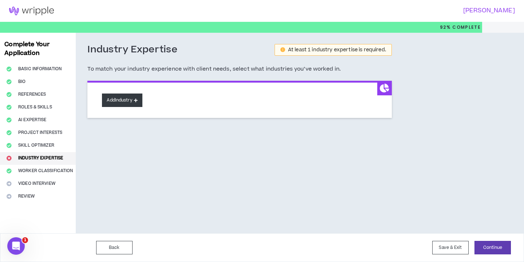
click at [131, 99] on button "Add Industry" at bounding box center [122, 100] width 40 height 13
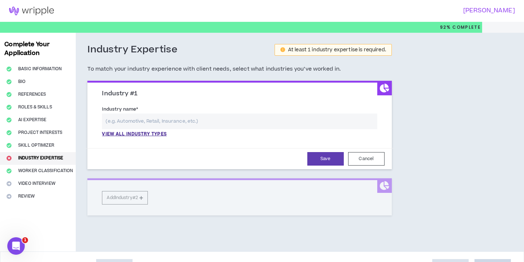
click at [161, 122] on input "text" at bounding box center [239, 122] width 275 height 16
click at [154, 135] on p "View all industry types" at bounding box center [134, 134] width 64 height 7
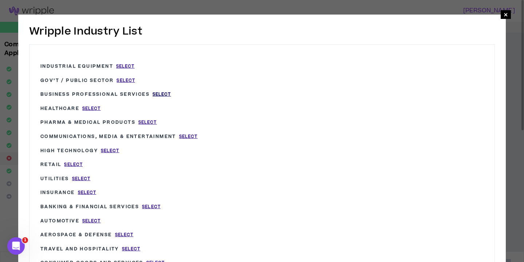
click at [171, 94] on span "Select" at bounding box center [161, 94] width 19 height 6
type input "Business Professional Services"
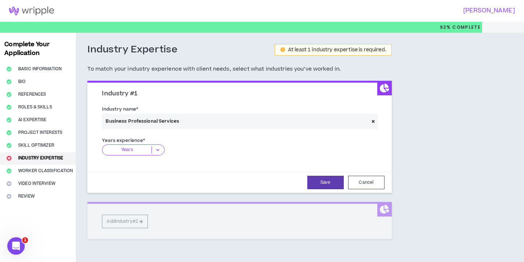
click at [168, 122] on input "Business Professional Services" at bounding box center [235, 122] width 266 height 16
click at [180, 121] on input "Business Professional Services" at bounding box center [235, 122] width 266 height 16
click at [372, 116] on span at bounding box center [373, 122] width 9 height 16
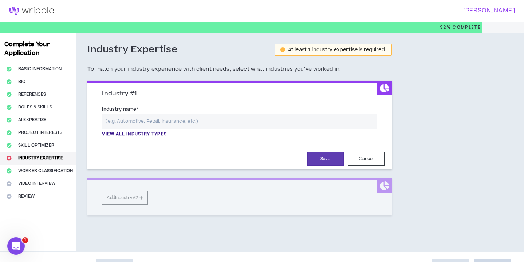
click at [180, 119] on input "text" at bounding box center [239, 122] width 275 height 16
type input "Marketing"
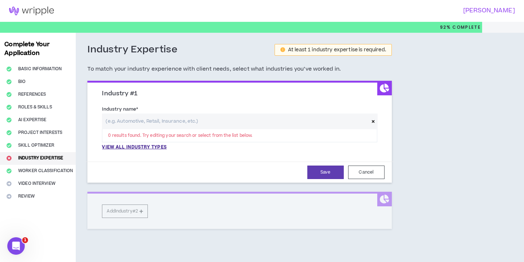
click at [180, 104] on div "Industry name * 0 results found. Try editing your search or select from the lis…" at bounding box center [239, 129] width 286 height 53
click at [156, 146] on p "View all industry types" at bounding box center [134, 147] width 64 height 7
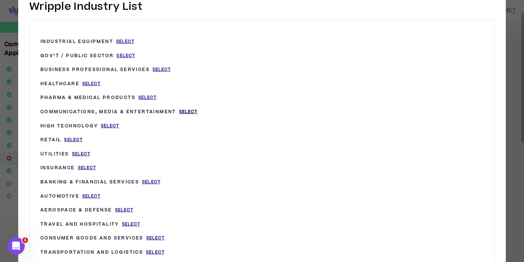
click at [198, 110] on span "Select" at bounding box center [188, 112] width 19 height 6
type input "Communications, Media & Entertainment"
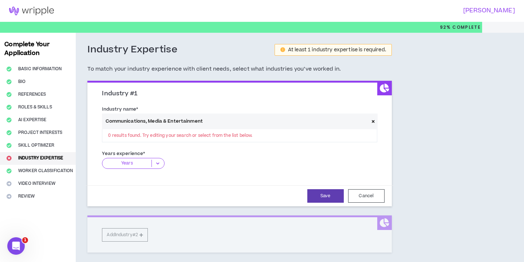
click at [154, 160] on icon at bounding box center [158, 163] width 12 height 7
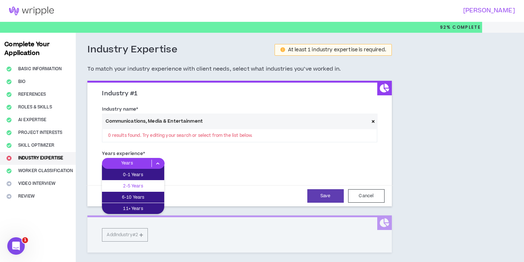
click at [141, 186] on p "2-5 Years" at bounding box center [133, 186] width 62 height 8
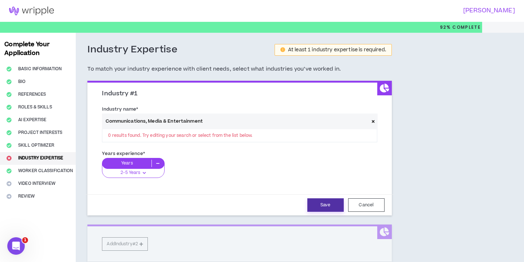
click at [323, 199] on button "Save" at bounding box center [325, 204] width 36 height 13
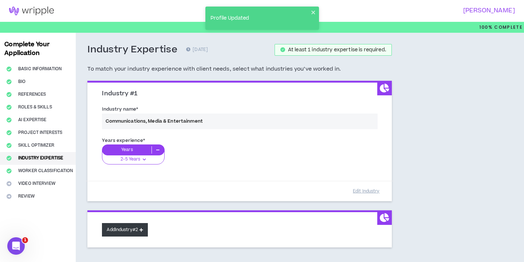
click at [142, 229] on button "Add Industry #2" at bounding box center [125, 229] width 46 height 13
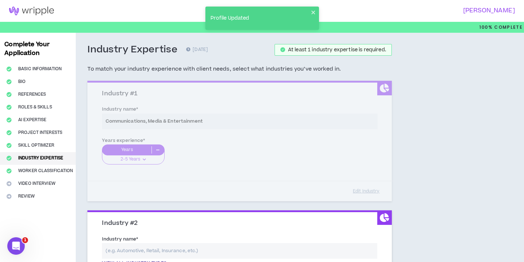
click at [147, 241] on div "Industry name * View all industry types Please select a valid industry." at bounding box center [239, 251] width 275 height 32
click at [147, 246] on input "text" at bounding box center [239, 251] width 275 height 16
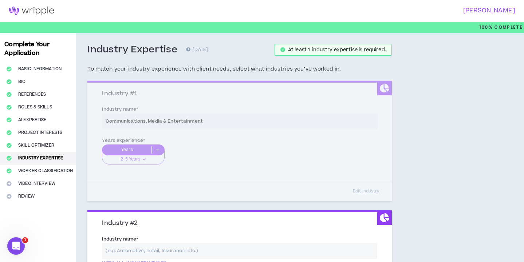
click at [144, 258] on div "View all industry types" at bounding box center [239, 255] width 275 height 24
click at [144, 261] on p "View all industry types" at bounding box center [134, 264] width 64 height 7
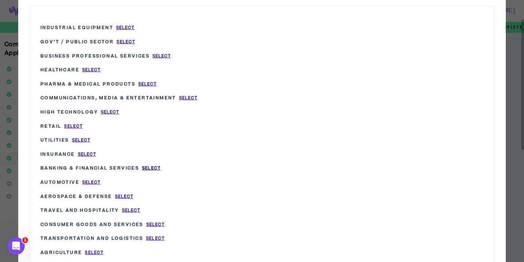
click at [160, 165] on span "Select" at bounding box center [151, 168] width 19 height 6
type input "Banking & Financial Services"
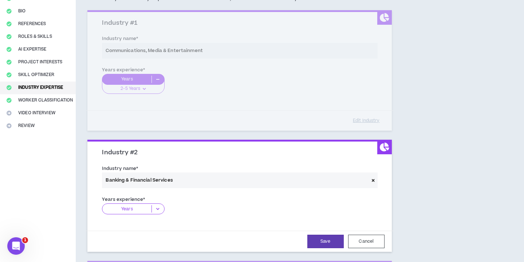
scroll to position [70, 0]
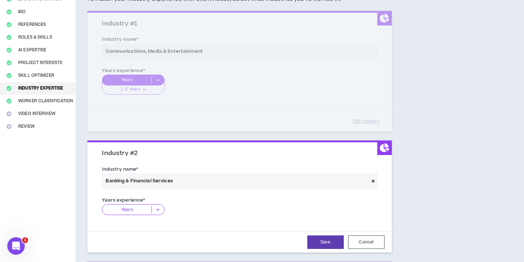
click at [157, 208] on icon at bounding box center [158, 209] width 12 height 7
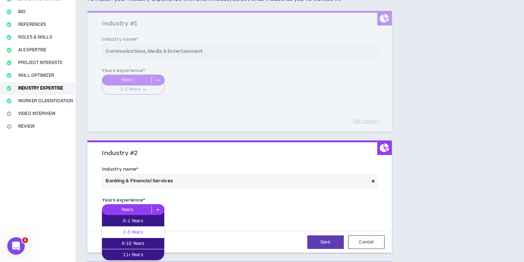
click at [143, 228] on p "2-5 Years" at bounding box center [133, 232] width 62 height 8
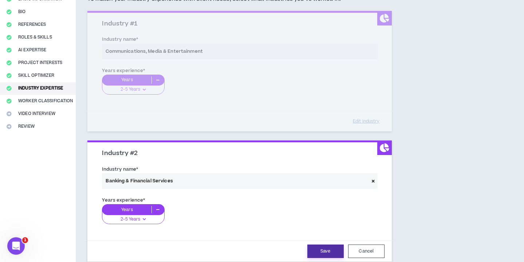
click at [323, 247] on button "Save" at bounding box center [325, 251] width 36 height 13
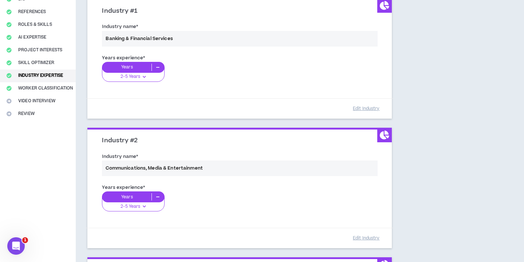
scroll to position [64, 0]
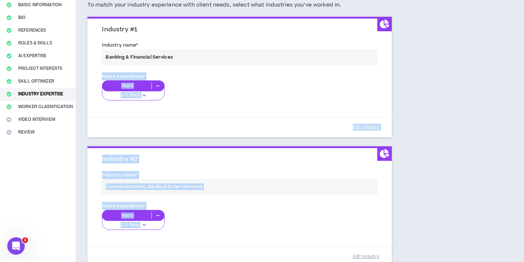
drag, startPoint x: 386, startPoint y: 151, endPoint x: 386, endPoint y: 56, distance: 95.3
click at [386, 56] on div "Industry #1 Industry name * Banking & Financial Services Years experience * Yea…" at bounding box center [239, 165] width 304 height 297
click at [403, 47] on div "Industry Expertise [DATE] At least 1 industry expertise is required. To match y…" at bounding box center [239, 159] width 327 height 380
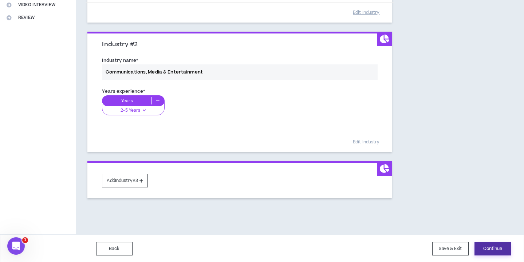
scroll to position [178, 0]
click at [487, 246] on button "Continue" at bounding box center [492, 248] width 36 height 13
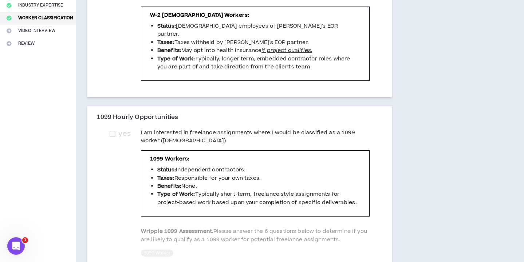
scroll to position [154, 0]
click at [115, 130] on span at bounding box center [113, 133] width 6 height 6
checkbox input "****"
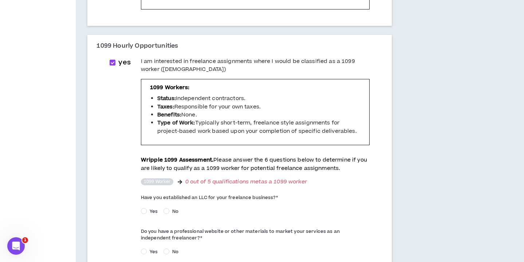
scroll to position [225, 0]
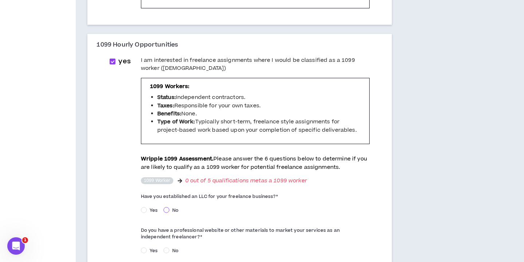
click at [169, 207] on span at bounding box center [166, 210] width 6 height 6
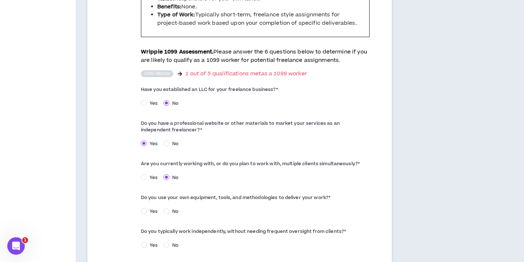
scroll to position [332, 0]
click at [154, 208] on span "Yes" at bounding box center [154, 211] width 14 height 7
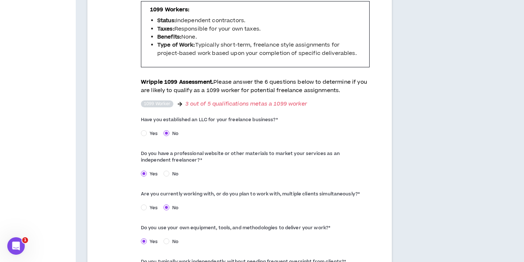
scroll to position [194, 0]
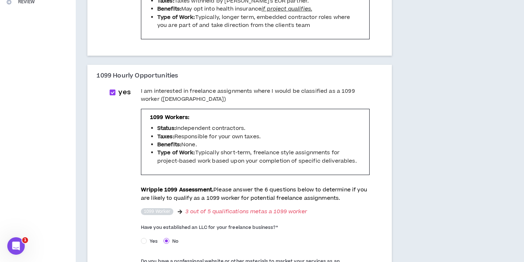
click at [209, 186] on p "Wripple 1099 Assessment. Please answer the 6 questions below to determine if yo…" at bounding box center [255, 194] width 229 height 16
click at [223, 208] on span "3 out of 5 qualifications met as a 1099 worker" at bounding box center [246, 211] width 122 height 7
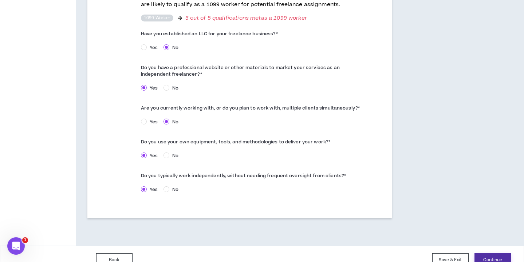
scroll to position [388, 0]
click at [489, 254] on button "Continue" at bounding box center [492, 260] width 36 height 13
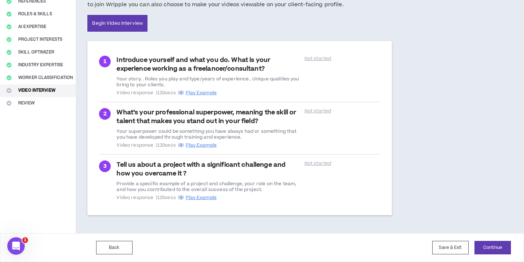
scroll to position [92, 0]
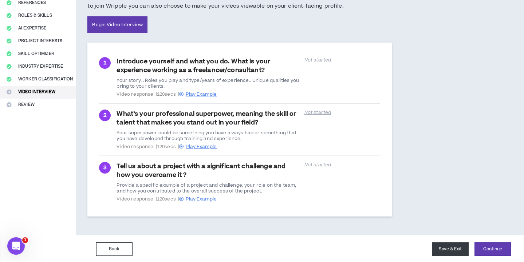
click at [447, 245] on button "Save & Exit" at bounding box center [450, 248] width 36 height 13
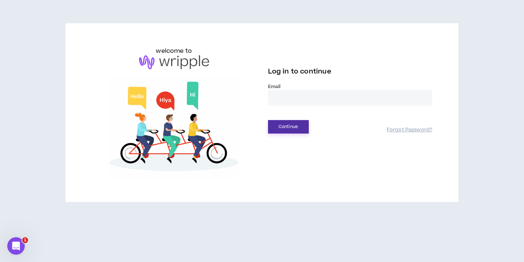
type input "**********"
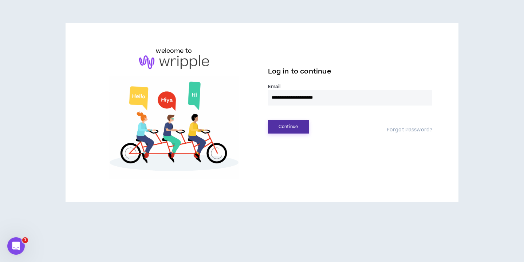
click at [290, 132] on button "Continue" at bounding box center [288, 126] width 41 height 13
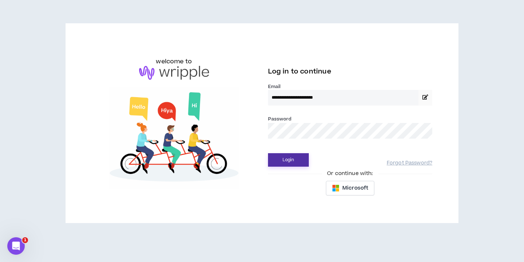
click at [291, 160] on button "Login" at bounding box center [288, 159] width 41 height 13
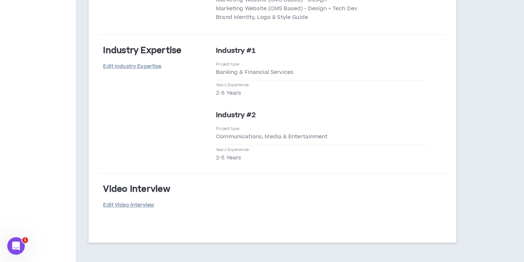
scroll to position [1714, 0]
